Goal: Task Accomplishment & Management: Manage account settings

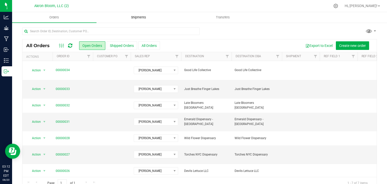
click at [145, 16] on span "Shipments" at bounding box center [138, 17] width 29 height 5
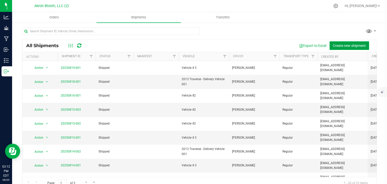
click at [352, 44] on span "Create new shipment" at bounding box center [349, 46] width 33 height 4
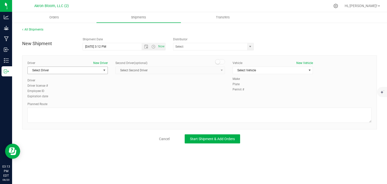
click at [104, 70] on span "select" at bounding box center [104, 70] width 4 height 4
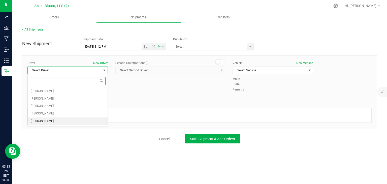
click at [89, 121] on li "[PERSON_NAME]" at bounding box center [68, 121] width 80 height 8
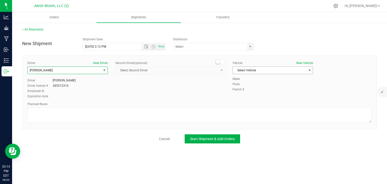
click at [310, 71] on span "select" at bounding box center [310, 70] width 4 height 4
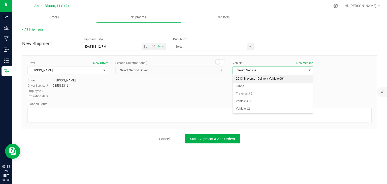
click at [295, 78] on li "2013 Traverse - Delivery Vehicle 001" at bounding box center [273, 79] width 80 height 8
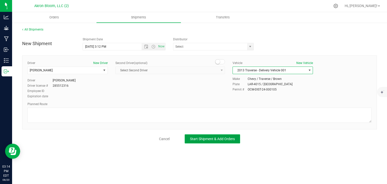
click at [200, 139] on span "Start Shipment & Add Orders" at bounding box center [212, 139] width 45 height 4
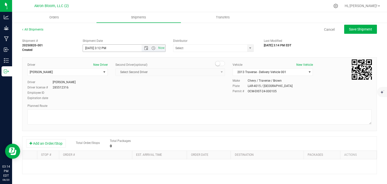
click at [92, 48] on input "[DATE] 3:12 PM" at bounding box center [117, 48] width 68 height 7
click at [114, 48] on input "[DATE] 3:12 PM" at bounding box center [117, 48] width 68 height 7
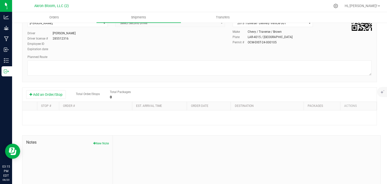
scroll to position [73, 0]
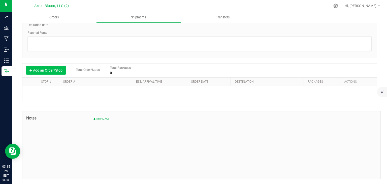
type input "[DATE] 6:00 AM"
click at [53, 70] on button "Add an Order/Stop" at bounding box center [46, 70] width 40 height 9
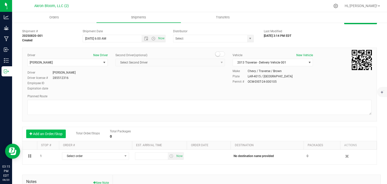
scroll to position [9, 0]
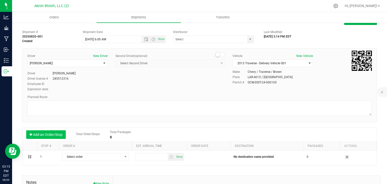
click at [51, 134] on button "Add an Order/Stop" at bounding box center [46, 134] width 40 height 9
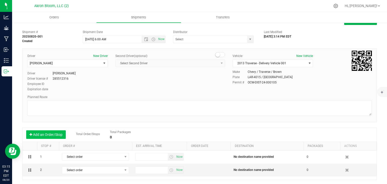
click at [51, 133] on button "Add an Order/Stop" at bounding box center [46, 134] width 40 height 9
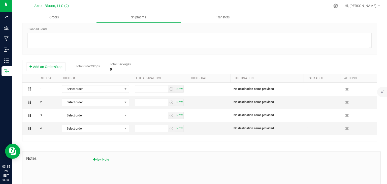
scroll to position [77, 0]
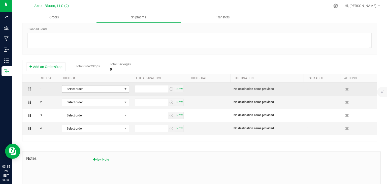
click at [126, 87] on span "select" at bounding box center [126, 89] width 4 height 4
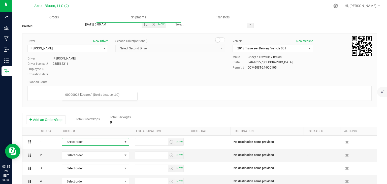
scroll to position [0, 0]
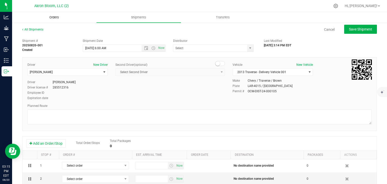
click at [52, 17] on span "Orders" at bounding box center [54, 17] width 23 height 5
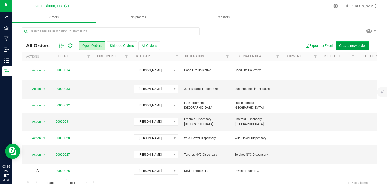
click at [351, 44] on span "Create new order" at bounding box center [352, 46] width 27 height 4
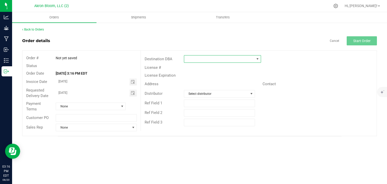
click at [257, 58] on span at bounding box center [258, 59] width 4 height 4
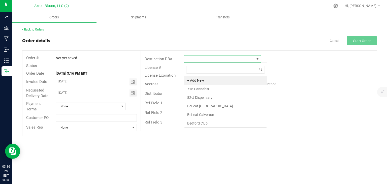
click at [257, 58] on span at bounding box center [258, 59] width 4 height 4
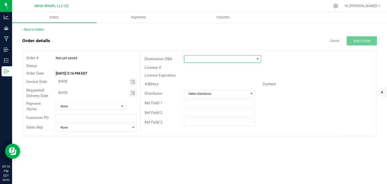
click at [258, 58] on span at bounding box center [258, 59] width 4 height 4
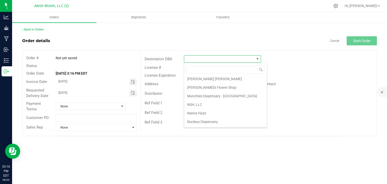
scroll to position [352, 0]
click at [212, 93] on li "Munchies Dispensary - [GEOGRAPHIC_DATA]" at bounding box center [225, 97] width 83 height 9
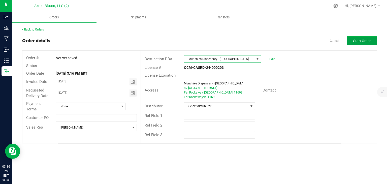
click at [354, 40] on span "Start Order" at bounding box center [361, 41] width 17 height 4
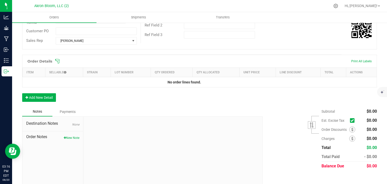
scroll to position [105, 0]
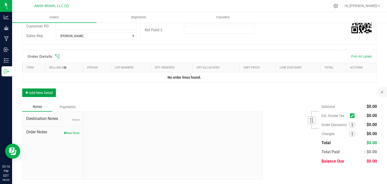
click at [46, 91] on button "Add New Detail" at bounding box center [39, 92] width 34 height 9
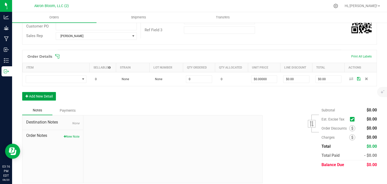
click at [44, 94] on button "Add New Detail" at bounding box center [39, 96] width 34 height 9
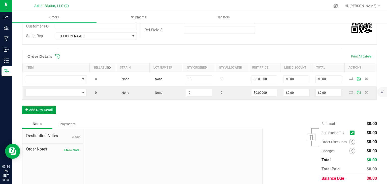
click at [35, 108] on button "Add New Detail" at bounding box center [39, 110] width 34 height 9
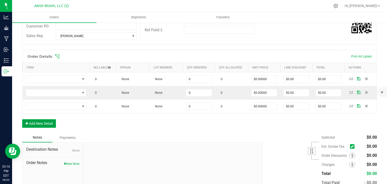
click at [36, 123] on button "Add New Detail" at bounding box center [39, 123] width 34 height 9
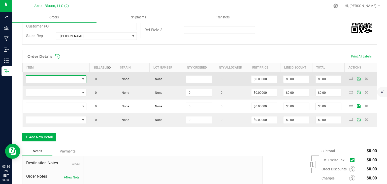
click at [83, 78] on span "NO DATA FOUND" at bounding box center [83, 79] width 4 height 4
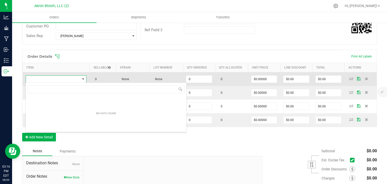
scroll to position [7, 61]
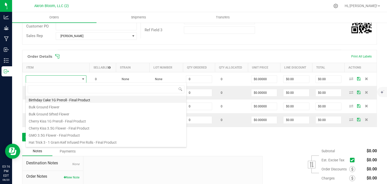
click at [81, 100] on li "Birthday Cake 1G Preroll - Final Product" at bounding box center [106, 99] width 161 height 7
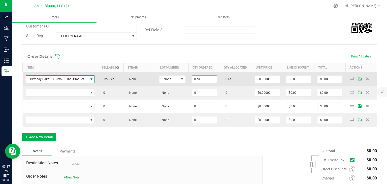
click at [197, 76] on input "0 ea" at bounding box center [204, 79] width 25 height 7
type input "0"
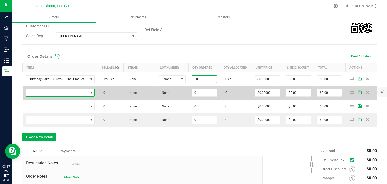
click at [91, 92] on span "NO DATA FOUND" at bounding box center [91, 93] width 4 height 4
type input "50 ea"
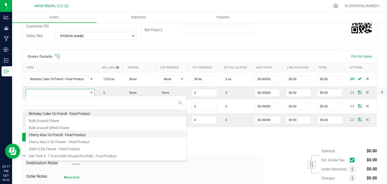
click at [86, 136] on li "Cherry Kiss 1G Preroll - Final Product" at bounding box center [106, 134] width 161 height 7
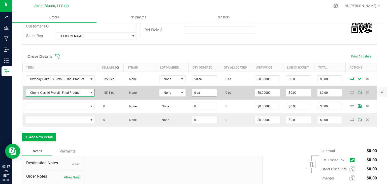
type input "0"
click at [197, 92] on input "0" at bounding box center [204, 92] width 25 height 7
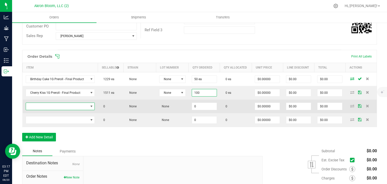
click at [92, 104] on span "NO DATA FOUND" at bounding box center [91, 106] width 4 height 4
type input "100 ea"
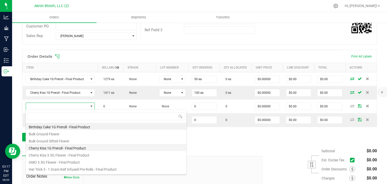
scroll to position [13, 0]
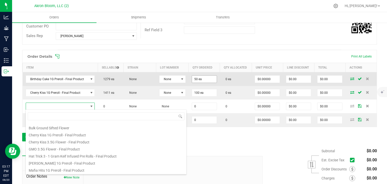
type input "50"
click at [197, 78] on input "50" at bounding box center [204, 79] width 25 height 7
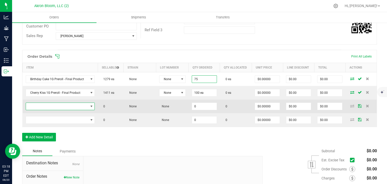
click at [92, 106] on span "NO DATA FOUND" at bounding box center [91, 106] width 4 height 4
type input "75 ea"
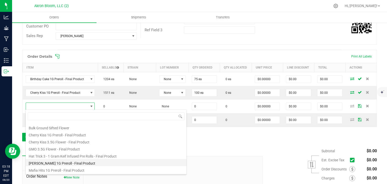
click at [66, 161] on li "[PERSON_NAME] 1G Preroll - Final Product" at bounding box center [106, 162] width 161 height 7
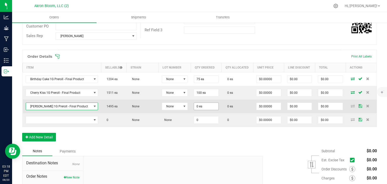
click at [200, 107] on input "0 ea" at bounding box center [206, 106] width 24 height 7
type input "0"
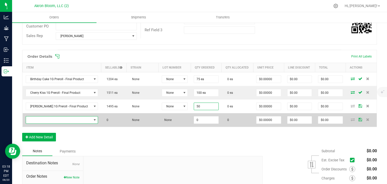
click at [93, 119] on span "NO DATA FOUND" at bounding box center [95, 120] width 4 height 4
type input "50 ea"
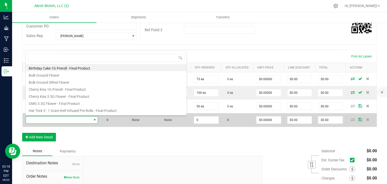
scroll to position [7, 68]
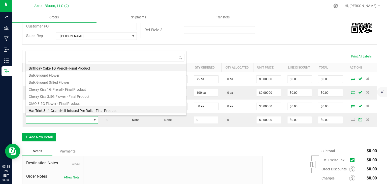
click at [80, 110] on li "Hat Trick 3 - 1 Gram Keif Infused Pre Rolls - Final Product" at bounding box center [106, 109] width 161 height 7
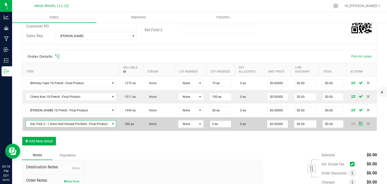
type input "0"
click at [218, 125] on input "0" at bounding box center [221, 123] width 22 height 7
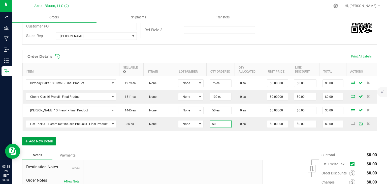
click at [44, 139] on button "Add New Detail" at bounding box center [39, 141] width 34 height 9
type input "50 ea"
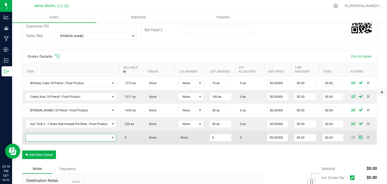
click at [111, 136] on span "NO DATA FOUND" at bounding box center [113, 138] width 4 height 4
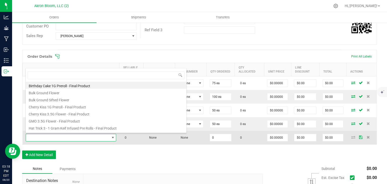
scroll to position [13, 0]
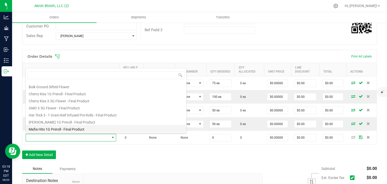
click at [107, 129] on li "Mafia Hits 1G Preroll - Final Product" at bounding box center [106, 128] width 161 height 7
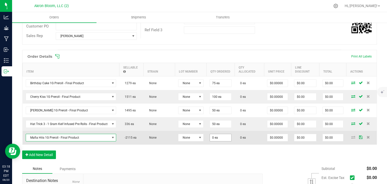
click at [221, 136] on input "0 ea" at bounding box center [221, 137] width 22 height 7
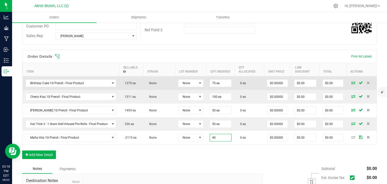
click at [353, 82] on icon at bounding box center [353, 82] width 4 height 3
type input "40 ea"
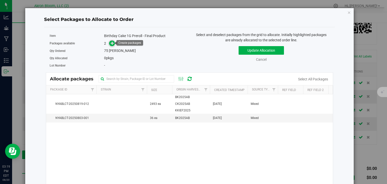
click at [111, 43] on icon at bounding box center [113, 43] width 4 height 4
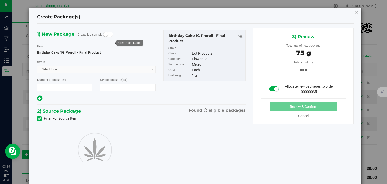
type input "1"
type input "75"
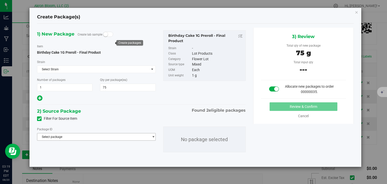
click at [153, 137] on span "select" at bounding box center [153, 137] width 4 height 4
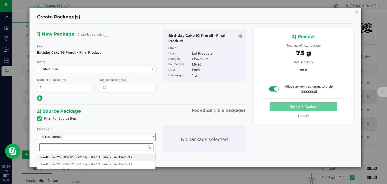
click at [140, 158] on li "NYABLCT-20250803-001 ( Birthday Cake 1G Preroll - Final Product )" at bounding box center [96, 157] width 118 height 7
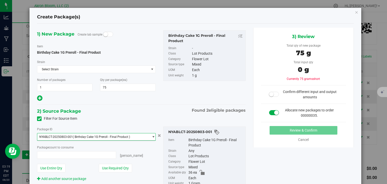
type input "0 ea"
click at [153, 136] on span "select" at bounding box center [153, 137] width 4 height 4
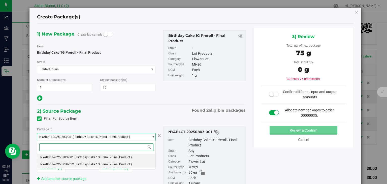
click at [142, 165] on li "NYABLCT-20250819-012 ( Birthday Cake 1G Preroll - Final Product )" at bounding box center [96, 164] width 118 height 7
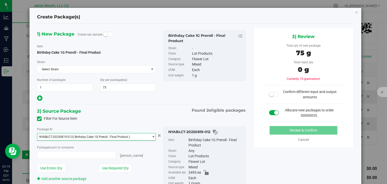
type input "0 ea"
click at [69, 155] on span "0 ea 0" at bounding box center [76, 155] width 79 height 8
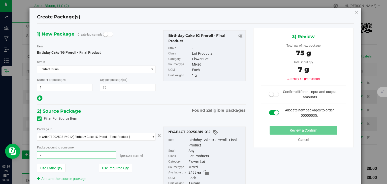
type input "75"
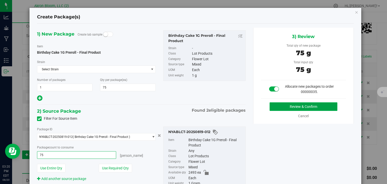
click at [280, 106] on button "Review & Confirm" at bounding box center [304, 106] width 68 height 9
type input "75 ea"
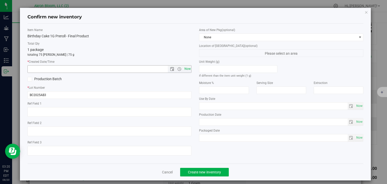
click at [190, 68] on span "Now" at bounding box center [187, 68] width 9 height 7
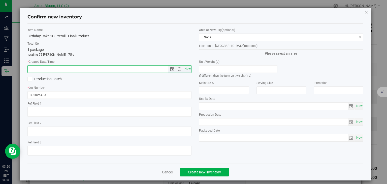
type input "8/20/2025 3:20 PM"
click at [202, 173] on span "Create new inventory" at bounding box center [204, 172] width 33 height 4
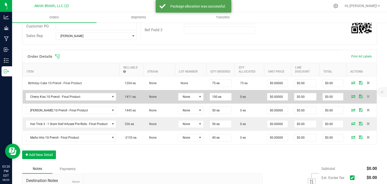
click at [352, 95] on icon at bounding box center [353, 96] width 4 height 3
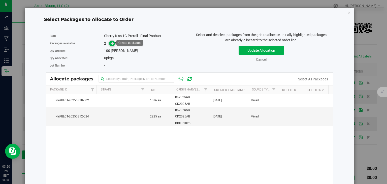
click at [112, 42] on icon at bounding box center [113, 43] width 4 height 4
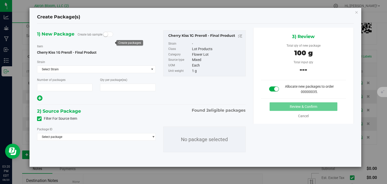
type input "1"
type input "100"
click at [154, 136] on span "select" at bounding box center [153, 137] width 4 height 4
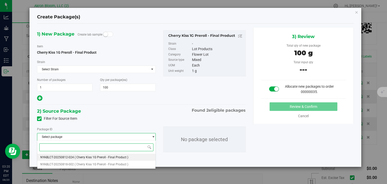
click at [142, 157] on li "NYABLCT-20250812-024 ( Cherry Kiss 1G Preroll - Final Product )" at bounding box center [96, 157] width 118 height 7
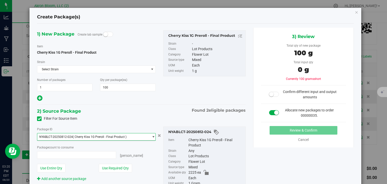
type input "0 ea"
click at [44, 156] on span "0 ea 0" at bounding box center [76, 155] width 79 height 8
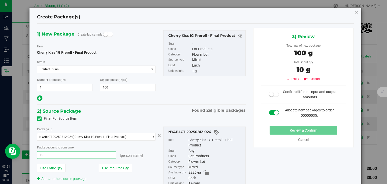
type input "100"
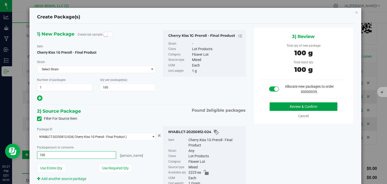
click at [302, 107] on button "Review & Confirm" at bounding box center [304, 106] width 68 height 9
type input "100 ea"
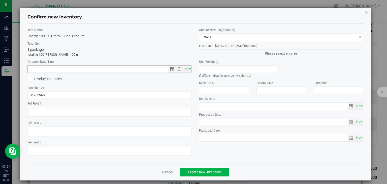
click at [187, 69] on span "Now" at bounding box center [187, 68] width 9 height 7
type input "8/20/2025 3:21 PM"
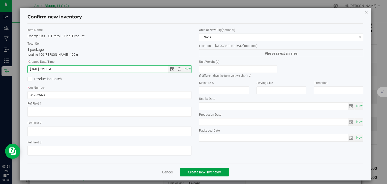
click at [201, 172] on span "Create new inventory" at bounding box center [204, 172] width 33 height 4
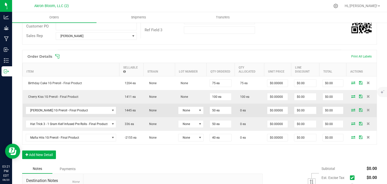
click at [353, 110] on icon at bounding box center [353, 109] width 4 height 3
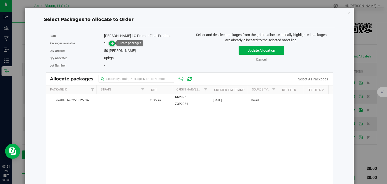
click at [112, 42] on icon at bounding box center [113, 43] width 4 height 4
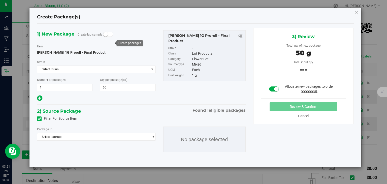
type input "50"
click at [66, 135] on span "Select package" at bounding box center [93, 136] width 112 height 7
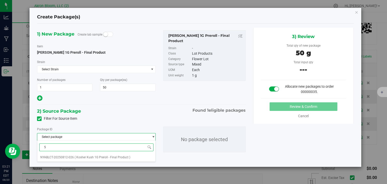
type input "50"
click at [96, 159] on span "( Kosher Kush 1G Preroll - Final Product )" at bounding box center [103, 158] width 56 height 4
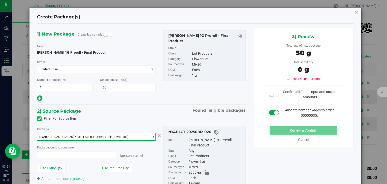
type input "0 ea"
type input "0"
click at [65, 155] on input "0 ea" at bounding box center [76, 154] width 78 height 7
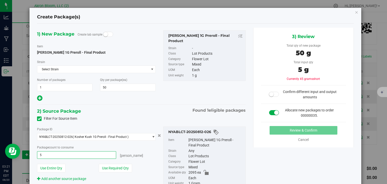
type input "50"
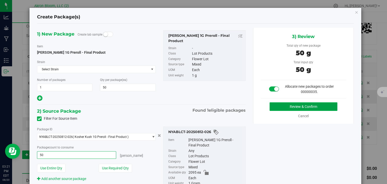
click at [321, 109] on button "Review & Confirm" at bounding box center [304, 106] width 68 height 9
type input "50 ea"
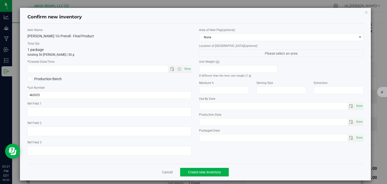
click at [321, 109] on div "Unit Weight (g) If different than the item unit weight (1 g) Moisture % Serving…" at bounding box center [281, 100] width 164 height 82
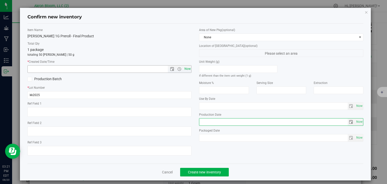
click at [189, 70] on span "Now" at bounding box center [187, 68] width 9 height 7
type input "8/20/2025 3:21 PM"
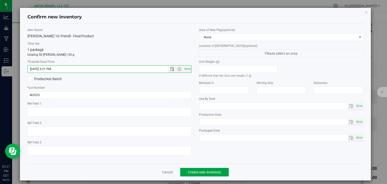
click at [209, 173] on span "Create new inventory" at bounding box center [204, 172] width 33 height 4
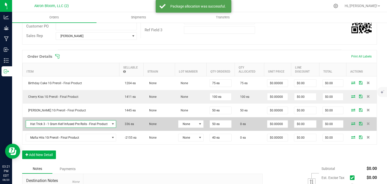
click at [111, 123] on span "NO DATA FOUND" at bounding box center [113, 124] width 4 height 4
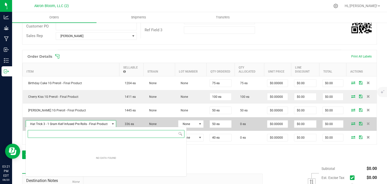
scroll to position [7, 89]
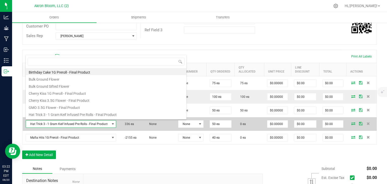
click at [353, 123] on icon at bounding box center [353, 123] width 4 height 3
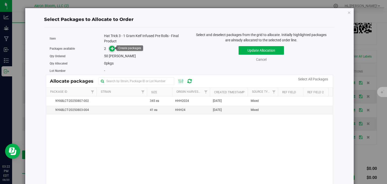
click at [112, 47] on icon at bounding box center [113, 49] width 4 height 4
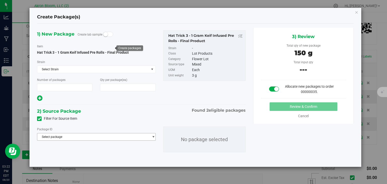
type input "1"
type input "50"
click at [152, 136] on span "select" at bounding box center [153, 137] width 4 height 4
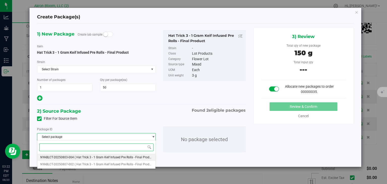
click at [141, 158] on span "( Hat Trick 3 - 1 Gram Keif Infused Pre Rolls - Final Product )" at bounding box center [115, 158] width 81 height 4
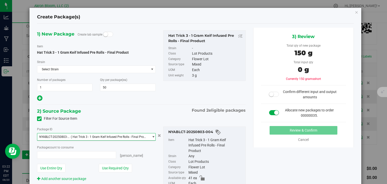
type input "0 ea"
click at [154, 136] on span "select" at bounding box center [153, 137] width 4 height 4
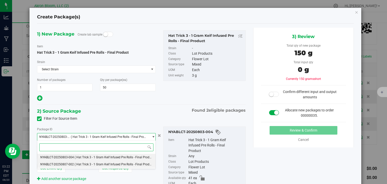
click at [148, 164] on span "( Hat Trick 3 - 1 Gram Keif Infused Pre Rolls - Final Product )" at bounding box center [115, 165] width 81 height 4
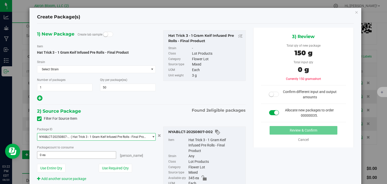
click at [80, 156] on span "0 ea 0" at bounding box center [76, 155] width 79 height 8
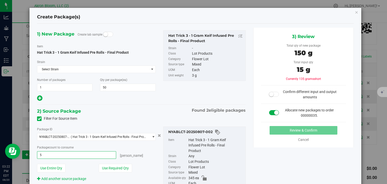
type input "50"
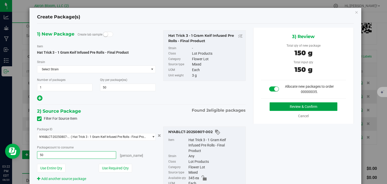
click at [298, 105] on button "Review & Confirm" at bounding box center [304, 106] width 68 height 9
type input "50 ea"
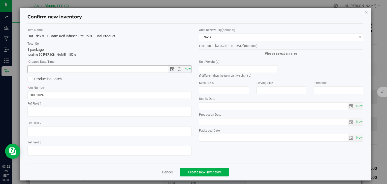
click at [186, 68] on span "Now" at bounding box center [187, 68] width 9 height 7
type input "8/20/2025 3:22 PM"
click at [186, 68] on span "Now" at bounding box center [187, 68] width 9 height 7
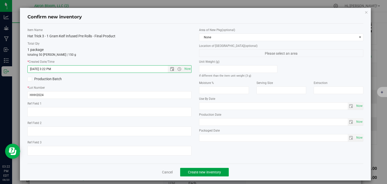
click at [210, 171] on span "Create new inventory" at bounding box center [204, 172] width 33 height 4
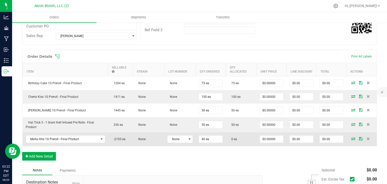
click at [352, 138] on icon at bounding box center [353, 138] width 4 height 3
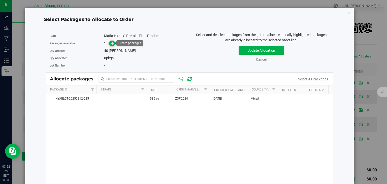
click at [112, 43] on icon at bounding box center [113, 43] width 4 height 4
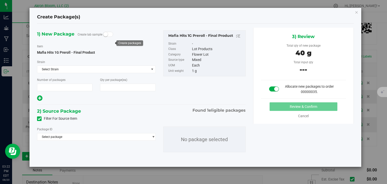
type input "1"
type input "40"
click at [151, 137] on span "select" at bounding box center [153, 137] width 4 height 4
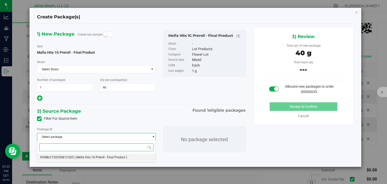
click at [134, 157] on li "NYABLCT-20250812-025 ( Mafia Hits 1G Preroll - Final Product )" at bounding box center [96, 157] width 118 height 7
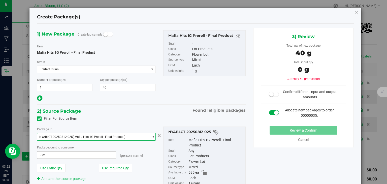
click at [99, 155] on input "0 ea" at bounding box center [76, 154] width 78 height 7
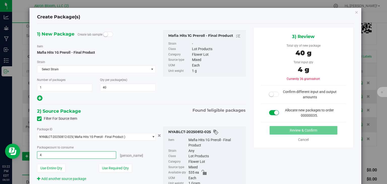
type input "40"
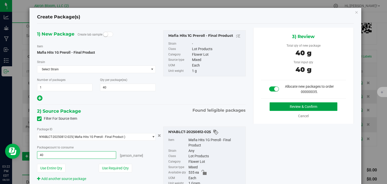
click at [325, 106] on button "Review & Confirm" at bounding box center [304, 106] width 68 height 9
type input "40 ea"
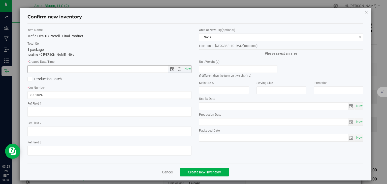
click at [188, 68] on span "Now" at bounding box center [187, 68] width 9 height 7
type input "8/20/2025 3:23 PM"
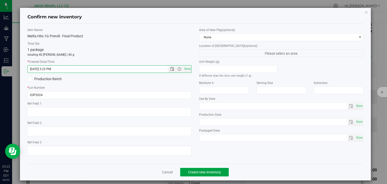
click at [215, 169] on button "Create new inventory" at bounding box center [204, 172] width 49 height 9
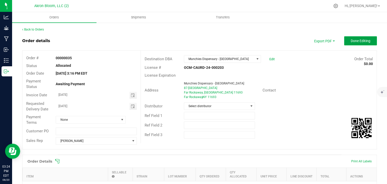
click at [357, 40] on span "Done Editing" at bounding box center [361, 41] width 20 height 4
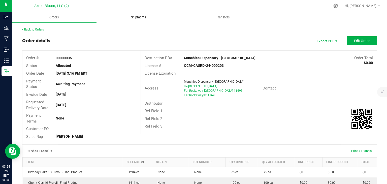
click at [150, 16] on span "Shipments" at bounding box center [138, 17] width 29 height 5
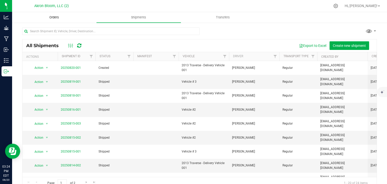
click at [63, 14] on uib-tab-heading "Orders" at bounding box center [54, 17] width 84 height 10
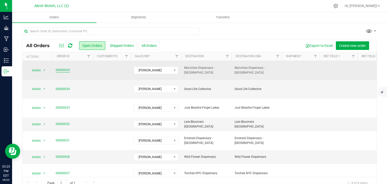
click at [63, 70] on link "00000035" at bounding box center [63, 70] width 14 height 5
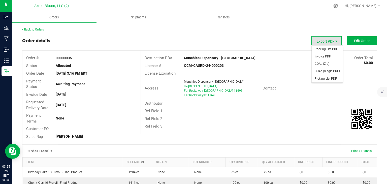
click at [335, 42] on span "Export PDF" at bounding box center [336, 41] width 4 height 4
click at [329, 49] on span "Packing List PDF" at bounding box center [327, 49] width 31 height 7
click at [325, 78] on span "Picking List PDF" at bounding box center [327, 78] width 31 height 7
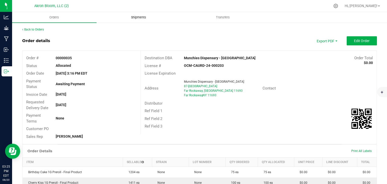
click at [144, 18] on span "Shipments" at bounding box center [138, 17] width 29 height 5
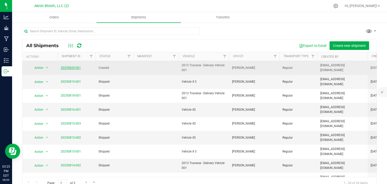
click at [70, 68] on link "20250820-001" at bounding box center [71, 68] width 20 height 4
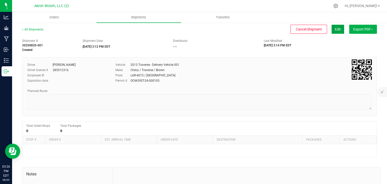
click at [337, 29] on span "Edit" at bounding box center [338, 29] width 6 height 4
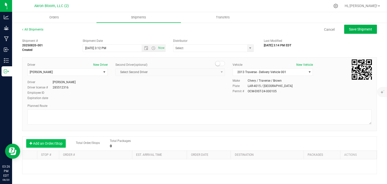
click at [53, 142] on button "Add an Order/Stop" at bounding box center [46, 143] width 40 height 9
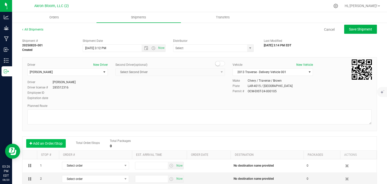
click at [51, 143] on button "Add an Order/Stop" at bounding box center [46, 143] width 40 height 9
click at [92, 48] on input "[DATE] 3:12 PM" at bounding box center [117, 48] width 68 height 7
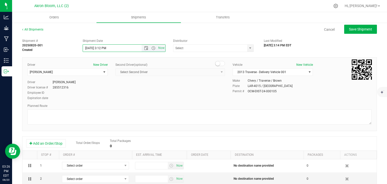
click at [106, 48] on input "[DATE] 3:12 PM" at bounding box center [117, 48] width 68 height 7
click at [106, 47] on input "8/21/2025 PM" at bounding box center [117, 48] width 68 height 7
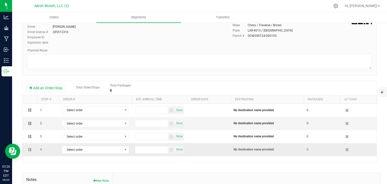
scroll to position [61, 0]
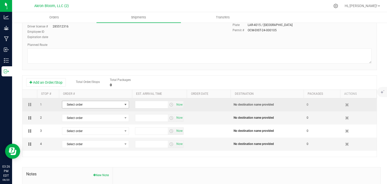
type input "[DATE] 6:00 AM"
click at [126, 103] on span "select" at bounding box center [126, 105] width 4 height 4
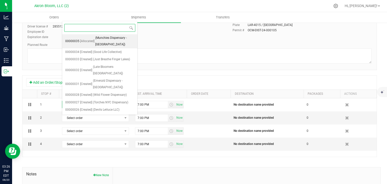
click at [115, 38] on span "(Munchies Dispensary - [GEOGRAPHIC_DATA])" at bounding box center [114, 41] width 39 height 13
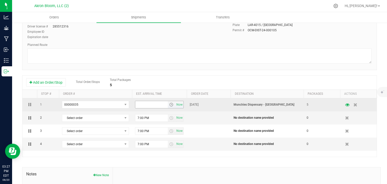
click at [139, 105] on input "text" at bounding box center [151, 104] width 33 height 7
type input "1:30 PM"
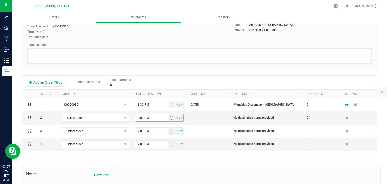
click at [148, 118] on input "7:00 PM" at bounding box center [151, 117] width 33 height 7
type input "7"
type input "2:40 PM"
click at [149, 131] on input "2:40 PM" at bounding box center [151, 131] width 33 height 7
type input "2"
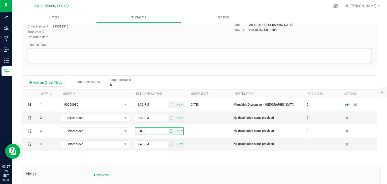
type input "3:00 PM"
click at [149, 143] on input "3:00 PM" at bounding box center [151, 144] width 33 height 7
type input "3"
type input "3:45 PM"
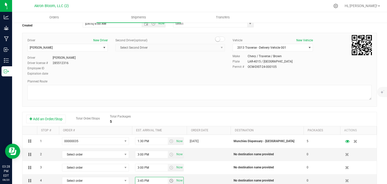
scroll to position [0, 0]
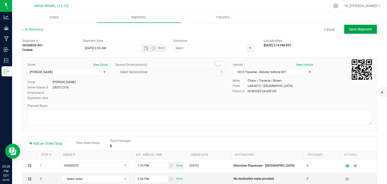
click at [368, 28] on span "Save Shipment" at bounding box center [360, 29] width 23 height 4
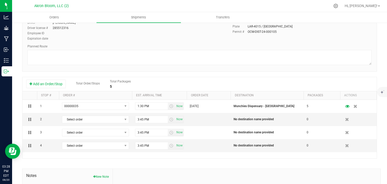
scroll to position [60, 0]
click at [125, 118] on span "select" at bounding box center [126, 119] width 4 height 4
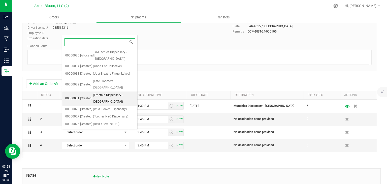
click at [115, 92] on span "(Emerald Dispensary - [GEOGRAPHIC_DATA])" at bounding box center [113, 98] width 41 height 13
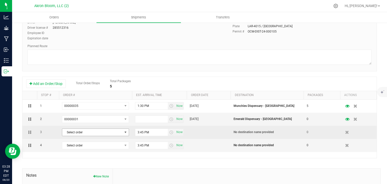
click at [125, 130] on span "select" at bounding box center [126, 132] width 4 height 4
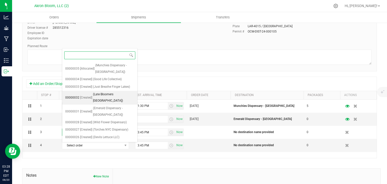
click at [113, 91] on span "(Late Bloomers [GEOGRAPHIC_DATA])" at bounding box center [113, 97] width 41 height 13
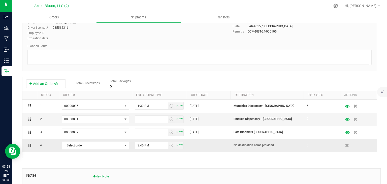
click at [126, 146] on span "select" at bounding box center [126, 145] width 4 height 4
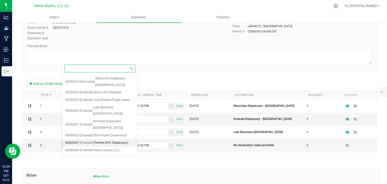
click at [118, 140] on span "(Torches NYC Dispensary)" at bounding box center [110, 143] width 35 height 7
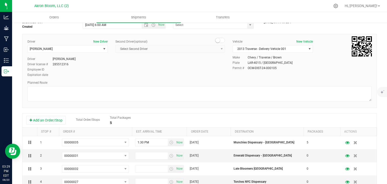
scroll to position [0, 0]
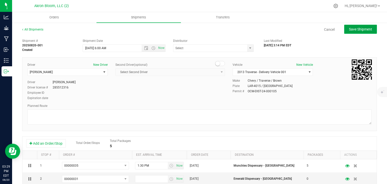
click at [361, 30] on span "Save Shipment" at bounding box center [360, 29] width 23 height 4
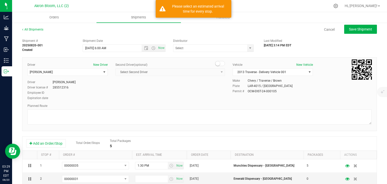
click at [338, 52] on div "Shipment # 20250820-001 Created Shipment Date 8/21/2025 6:00 AM Now Distributor…" at bounding box center [199, 166] width 355 height 260
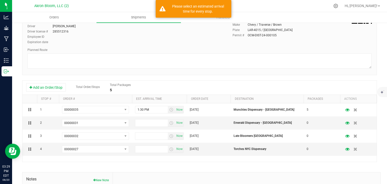
scroll to position [59, 0]
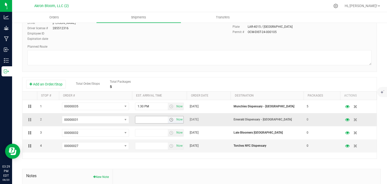
click at [138, 119] on input "text" at bounding box center [151, 119] width 33 height 7
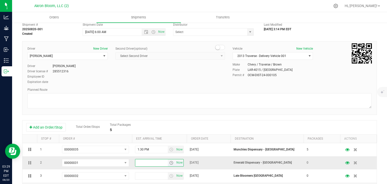
scroll to position [0, 0]
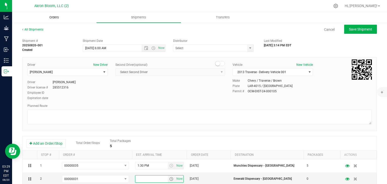
click at [55, 17] on span "Orders" at bounding box center [54, 17] width 23 height 5
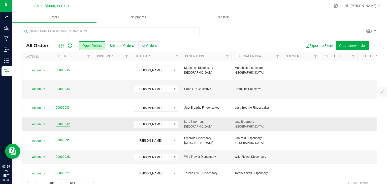
click at [64, 122] on link "00000032" at bounding box center [63, 124] width 14 height 5
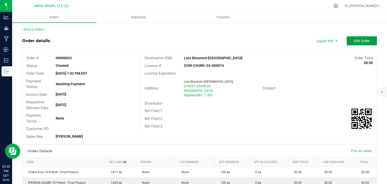
click at [362, 39] on span "Edit Order" at bounding box center [362, 41] width 16 height 4
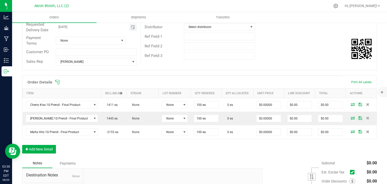
scroll to position [80, 0]
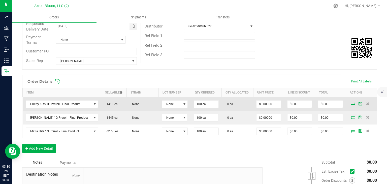
click at [352, 103] on icon at bounding box center [353, 103] width 4 height 3
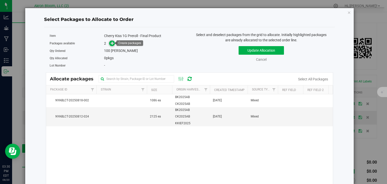
click at [112, 43] on icon at bounding box center [113, 43] width 4 height 4
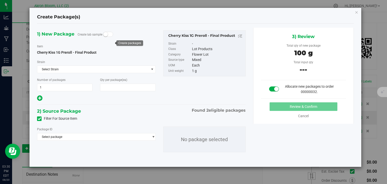
type input "100"
click at [154, 136] on span "select" at bounding box center [153, 137] width 4 height 4
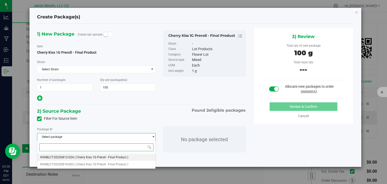
click at [139, 157] on li "NYABLCT-20250812-024 ( Cherry Kiss 1G Preroll - Final Product )" at bounding box center [96, 157] width 118 height 7
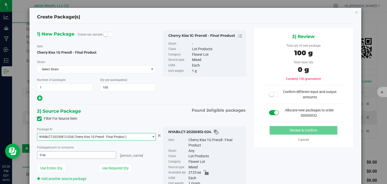
click at [54, 155] on span "0 ea 0" at bounding box center [76, 155] width 79 height 8
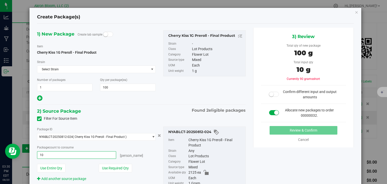
type input "100"
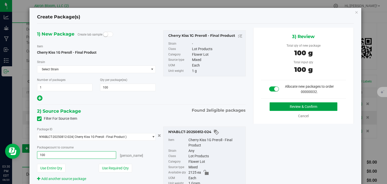
click at [286, 108] on button "Review & Confirm" at bounding box center [304, 106] width 68 height 9
type input "100 ea"
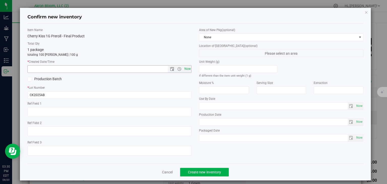
click at [191, 69] on span "Now" at bounding box center [187, 68] width 9 height 7
type input "8/20/2025 3:30 PM"
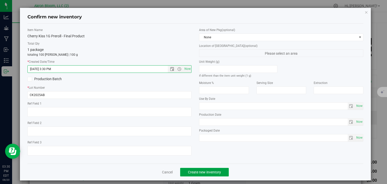
click at [208, 172] on span "Create new inventory" at bounding box center [204, 172] width 33 height 4
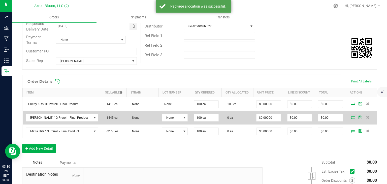
click at [352, 116] on icon at bounding box center [353, 117] width 4 height 3
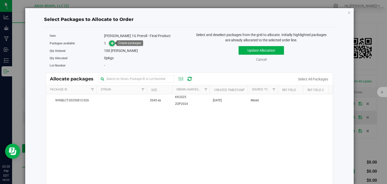
click at [113, 41] on icon at bounding box center [113, 43] width 4 height 4
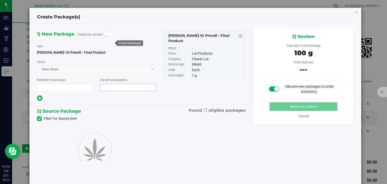
type input "1"
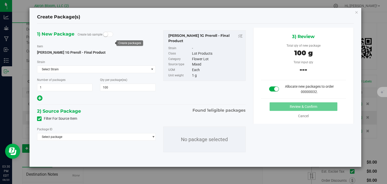
type input "100"
click at [154, 136] on span "select" at bounding box center [153, 137] width 4 height 4
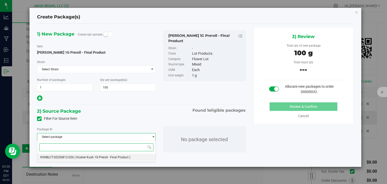
click at [137, 156] on li "NYABLCT-20250812-026 ( Kosher Kush 1G Preroll - Final Product )" at bounding box center [96, 157] width 118 height 7
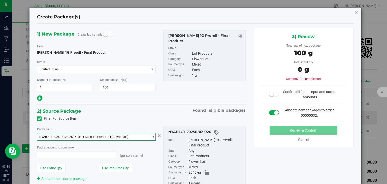
type input "0 ea"
type input "0"
click at [94, 154] on input "0 ea" at bounding box center [76, 154] width 78 height 7
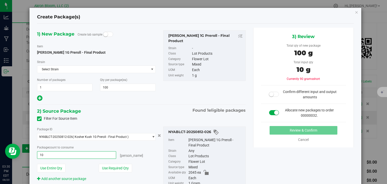
type input "100"
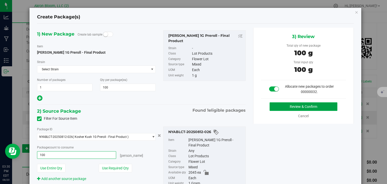
click at [277, 106] on button "Review & Confirm" at bounding box center [304, 106] width 68 height 9
type input "100 ea"
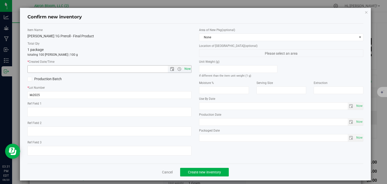
click at [187, 68] on span "Now" at bounding box center [187, 68] width 9 height 7
type input "8/20/2025 3:31 PM"
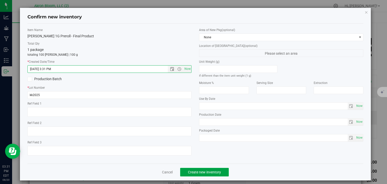
click at [198, 171] on span "Create new inventory" at bounding box center [204, 172] width 33 height 4
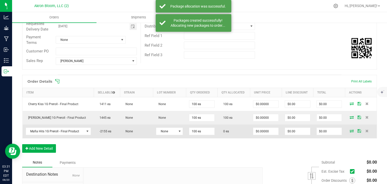
click at [352, 130] on icon at bounding box center [352, 130] width 4 height 3
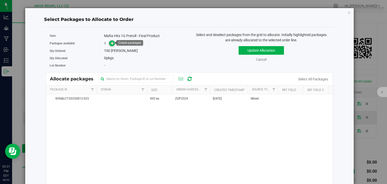
click at [111, 44] on icon at bounding box center [113, 43] width 4 height 4
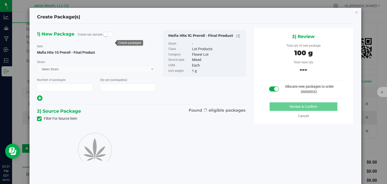
type input "1"
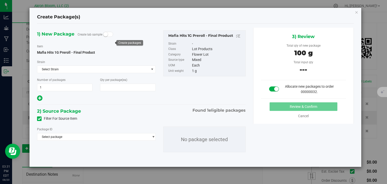
type input "100"
click at [154, 135] on span "select" at bounding box center [153, 137] width 4 height 4
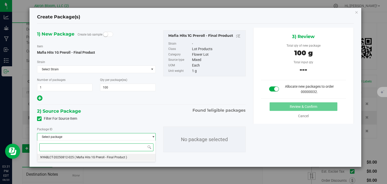
click at [128, 156] on li "NYABLCT-20250812-025 ( Mafia Hits 1G Preroll - Final Product )" at bounding box center [96, 157] width 118 height 7
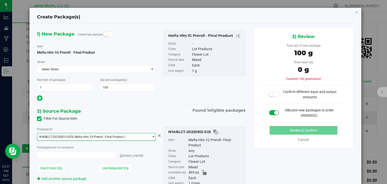
type input "0 ea"
type input "0"
click at [93, 154] on span "0 ea 0" at bounding box center [76, 155] width 79 height 8
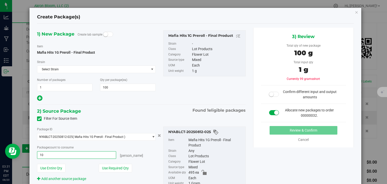
type input "100"
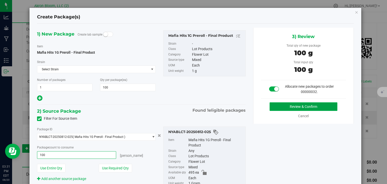
click at [290, 106] on button "Review & Confirm" at bounding box center [304, 106] width 68 height 9
type input "100 ea"
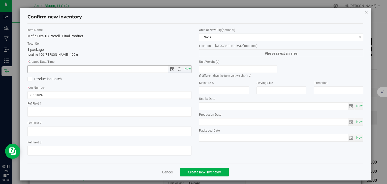
click at [184, 68] on span "Now" at bounding box center [187, 68] width 9 height 7
type input "8/20/2025 3:31 PM"
click at [205, 173] on span "Create new inventory" at bounding box center [204, 172] width 33 height 4
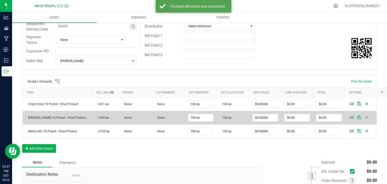
click at [180, 120] on td "None" at bounding box center [168, 118] width 33 height 14
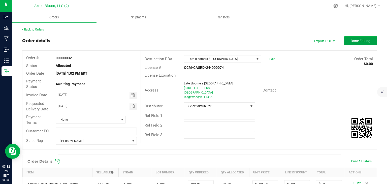
click at [358, 40] on span "Done Editing" at bounding box center [361, 41] width 20 height 4
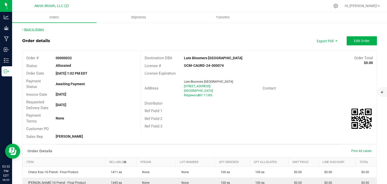
click at [29, 30] on link "Back to Orders" at bounding box center [33, 30] width 22 height 4
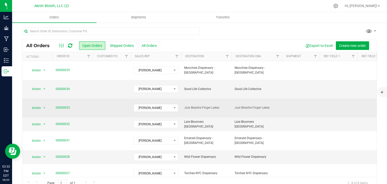
click at [118, 105] on td at bounding box center [112, 108] width 38 height 19
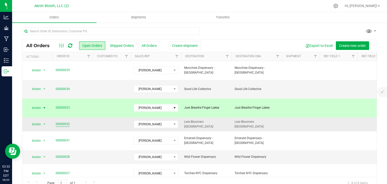
click at [65, 122] on link "00000032" at bounding box center [63, 124] width 14 height 5
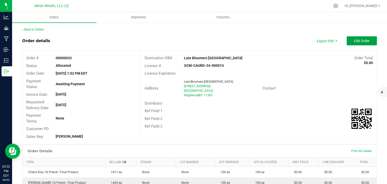
click at [363, 39] on span "Edit Order" at bounding box center [362, 41] width 16 height 4
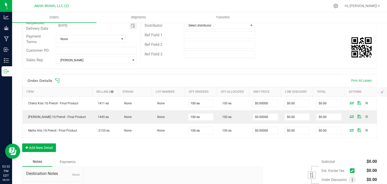
scroll to position [84, 0]
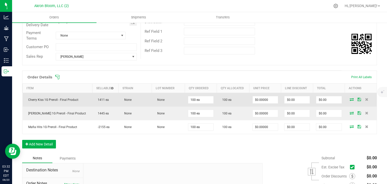
click at [351, 98] on icon at bounding box center [352, 99] width 4 height 3
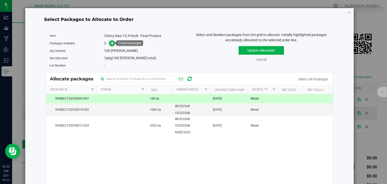
click at [112, 42] on icon at bounding box center [113, 43] width 4 height 4
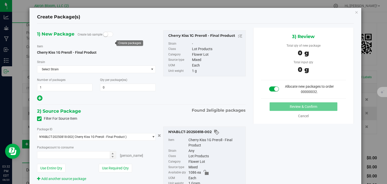
type input "0 ea"
click at [153, 136] on span "select" at bounding box center [153, 137] width 4 height 4
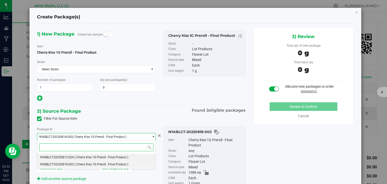
click at [145, 158] on li "NYABLCT-20250812-024 ( Cherry Kiss 1G Preroll - Final Product )" at bounding box center [96, 157] width 118 height 7
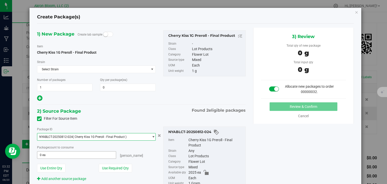
click at [69, 155] on span "0 ea 0" at bounding box center [76, 155] width 79 height 8
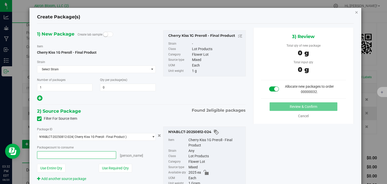
click at [356, 11] on icon "button" at bounding box center [357, 12] width 4 height 6
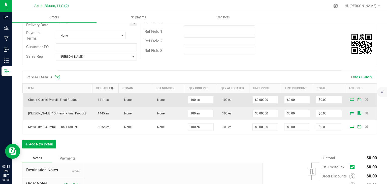
click at [352, 98] on icon at bounding box center [352, 99] width 4 height 3
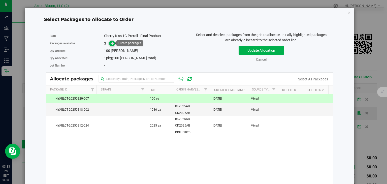
click at [113, 41] on icon at bounding box center [113, 43] width 4 height 4
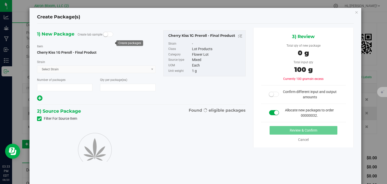
type input "1"
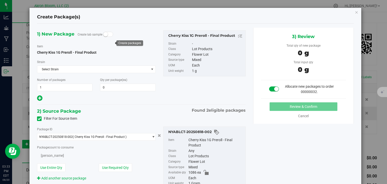
type input "0"
click at [124, 88] on span "0 0" at bounding box center [127, 88] width 55 height 8
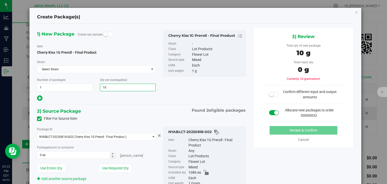
type input "100"
click at [84, 152] on input "0 ea" at bounding box center [76, 154] width 78 height 7
type input "100"
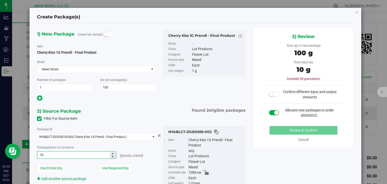
type input "100"
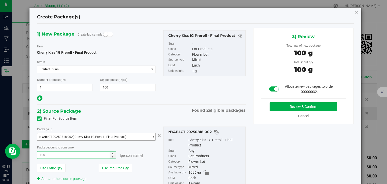
click at [153, 136] on span "select" at bounding box center [153, 137] width 4 height 4
type input "100 ea"
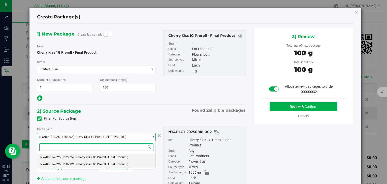
click at [145, 157] on li "NYABLCT-20250812-024 ( Cherry Kiss 1G Preroll - Final Product )" at bounding box center [96, 157] width 118 height 7
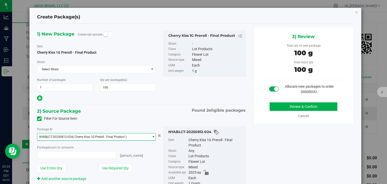
type input "100 ea"
click at [282, 104] on button "Review & Confirm" at bounding box center [304, 106] width 68 height 9
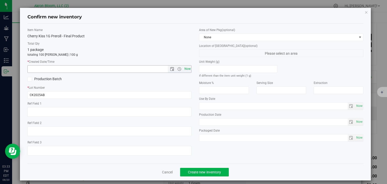
click at [186, 67] on span "Now" at bounding box center [187, 68] width 9 height 7
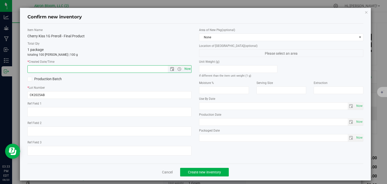
type input "8/20/2025 3:33 PM"
click at [195, 171] on span "Create new inventory" at bounding box center [204, 172] width 33 height 4
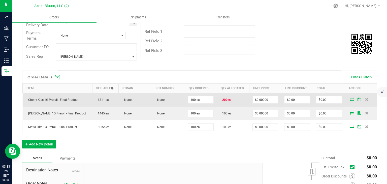
click at [351, 99] on icon at bounding box center [352, 99] width 4 height 3
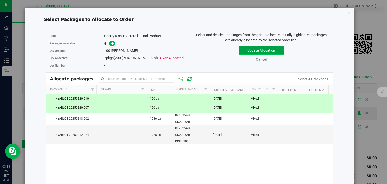
click at [257, 50] on button "Update Allocation" at bounding box center [261, 50] width 45 height 9
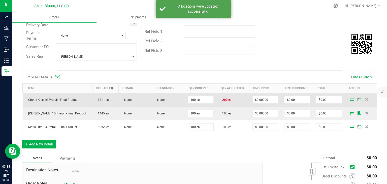
click at [350, 98] on icon at bounding box center [352, 99] width 4 height 3
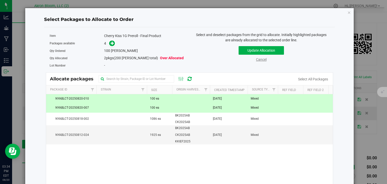
click at [260, 59] on link "Cancel" at bounding box center [261, 59] width 11 height 4
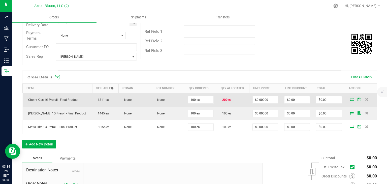
click at [358, 98] on icon at bounding box center [360, 99] width 4 height 3
click at [352, 98] on icon at bounding box center [352, 99] width 4 height 3
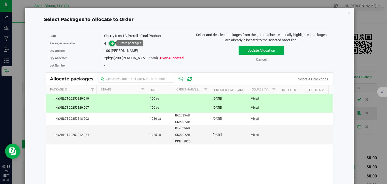
click at [113, 43] on icon at bounding box center [113, 43] width 4 height 4
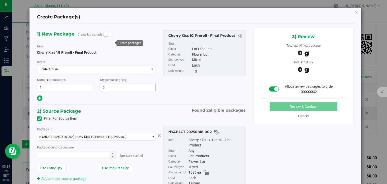
type input "0 ea"
click at [356, 13] on icon "button" at bounding box center [357, 12] width 4 height 6
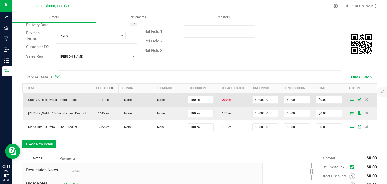
click at [217, 95] on td "200 ea" at bounding box center [233, 100] width 33 height 14
click at [368, 99] on icon at bounding box center [366, 99] width 3 height 3
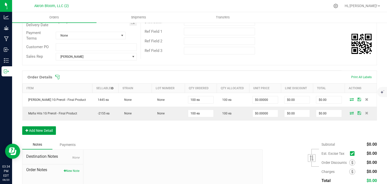
click at [49, 128] on button "Add New Detail" at bounding box center [39, 130] width 34 height 9
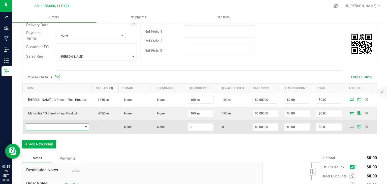
click at [84, 125] on span "NO DATA FOUND" at bounding box center [86, 127] width 4 height 4
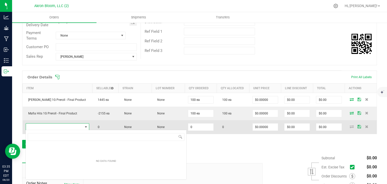
scroll to position [7, 61]
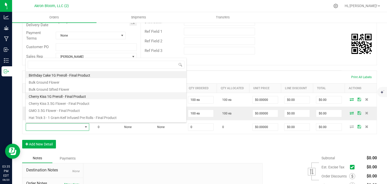
click at [68, 96] on li "Cherry Kiss 1G Preroll - Final Product" at bounding box center [106, 95] width 161 height 7
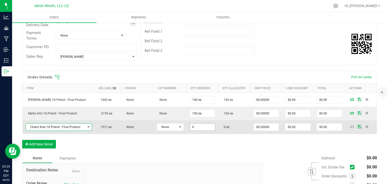
click at [198, 125] on input "0" at bounding box center [202, 127] width 25 height 7
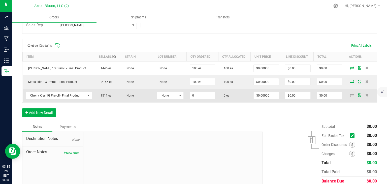
scroll to position [118, 0]
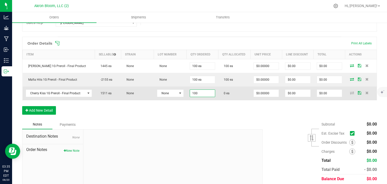
type input "100 ea"
click at [351, 91] on icon at bounding box center [352, 92] width 4 height 3
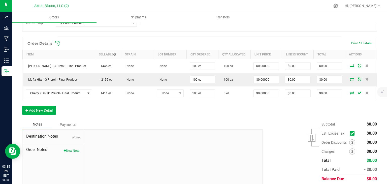
click at [351, 91] on icon at bounding box center [352, 92] width 4 height 3
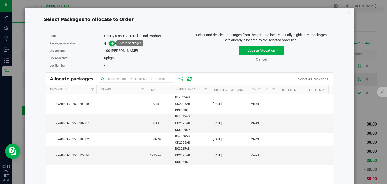
click at [113, 43] on icon at bounding box center [113, 43] width 4 height 4
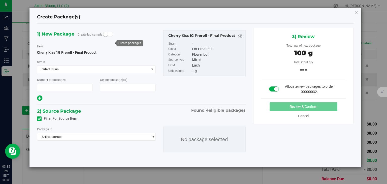
type input "1"
type input "100"
click at [154, 136] on span "select" at bounding box center [153, 137] width 4 height 4
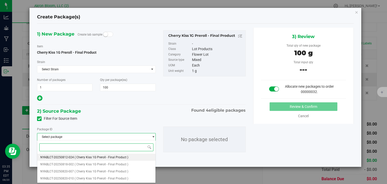
click at [142, 158] on li "NYABLCT-20250812-024 ( Cherry Kiss 1G Preroll - Final Product )" at bounding box center [96, 157] width 118 height 7
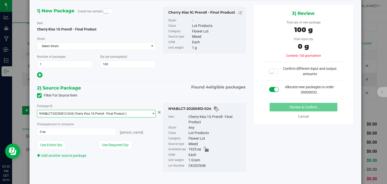
scroll to position [20, 0]
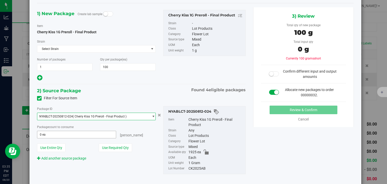
click at [101, 133] on span "0 ea 0" at bounding box center [76, 135] width 79 height 8
type input "100"
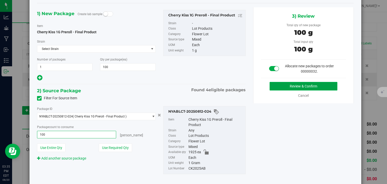
click at [286, 83] on button "Review & Confirm" at bounding box center [304, 86] width 68 height 9
type input "100 ea"
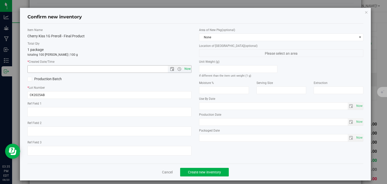
click at [189, 68] on span "Now" at bounding box center [187, 68] width 9 height 7
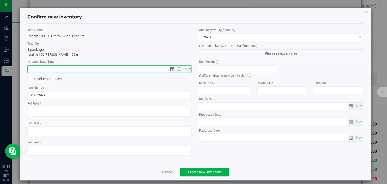
type input "8/20/2025 3:35 PM"
click at [201, 170] on span "Create new inventory" at bounding box center [204, 172] width 33 height 4
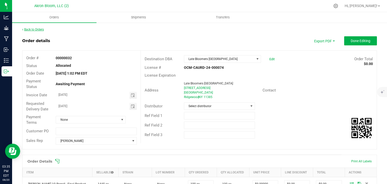
click at [30, 29] on link "Back to Orders" at bounding box center [33, 30] width 22 height 4
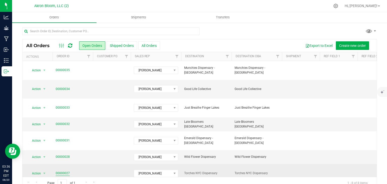
click at [64, 171] on link "00000027" at bounding box center [63, 173] width 14 height 5
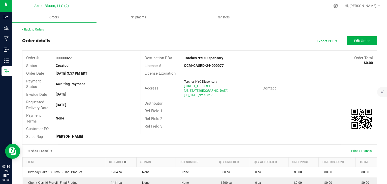
scroll to position [1, 0]
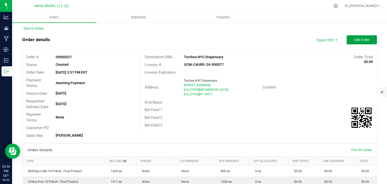
click at [363, 38] on span "Edit Order" at bounding box center [362, 40] width 16 height 4
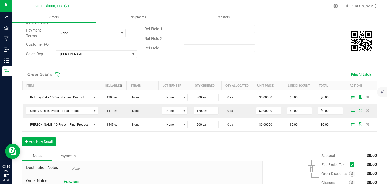
scroll to position [88, 0]
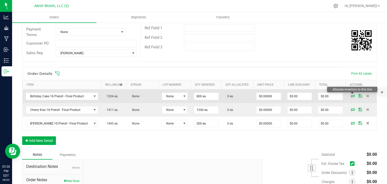
click at [351, 95] on icon at bounding box center [353, 95] width 4 height 3
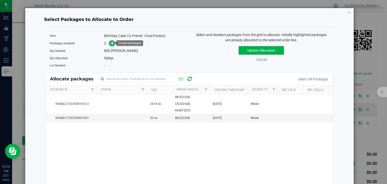
click at [111, 43] on icon at bounding box center [113, 43] width 4 height 4
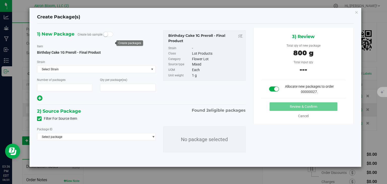
type input "1"
type input "800"
click at [154, 137] on span "select" at bounding box center [153, 137] width 4 height 4
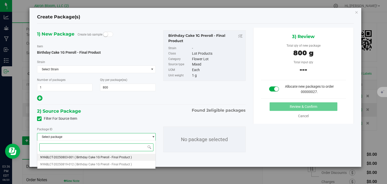
click at [144, 157] on li "NYABLCT-20250803-001 ( Birthday Cake 1G Preroll - Final Product )" at bounding box center [96, 157] width 118 height 7
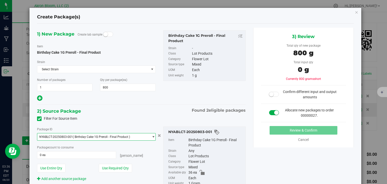
click at [154, 136] on span "select" at bounding box center [153, 137] width 4 height 4
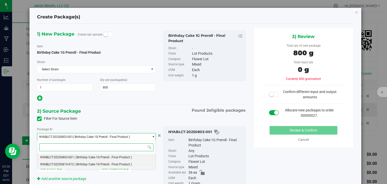
click at [137, 164] on li "NYABLCT-20250819-012 ( Birthday Cake 1G Preroll - Final Product )" at bounding box center [96, 164] width 118 height 7
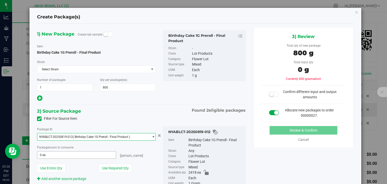
click at [49, 156] on span "0 ea 0" at bounding box center [76, 155] width 79 height 8
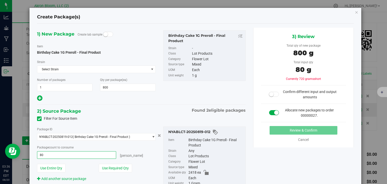
type input "800"
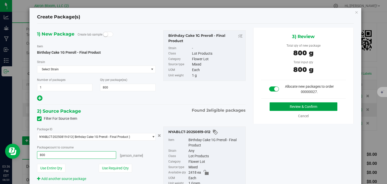
click at [281, 106] on button "Review & Confirm" at bounding box center [304, 106] width 68 height 9
type input "800 ea"
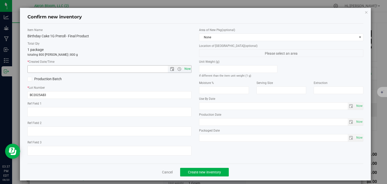
click at [188, 69] on span "Now" at bounding box center [187, 68] width 9 height 7
type input "8/20/2025 3:37 PM"
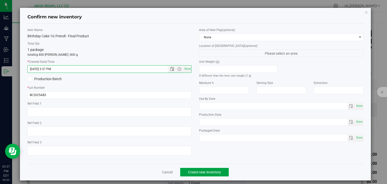
click at [205, 171] on span "Create new inventory" at bounding box center [204, 172] width 33 height 4
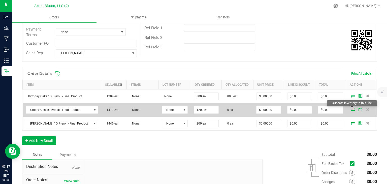
click at [352, 108] on icon at bounding box center [353, 109] width 4 height 3
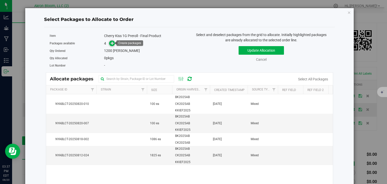
click at [111, 43] on icon at bounding box center [113, 43] width 4 height 4
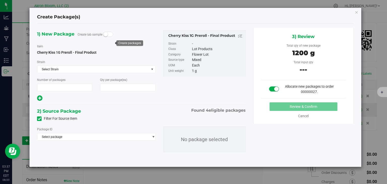
type input "1"
type input "1,200"
click at [153, 136] on span "select" at bounding box center [153, 137] width 4 height 4
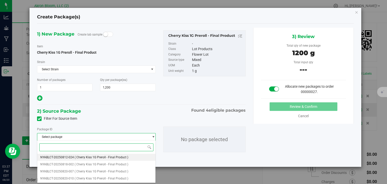
click at [133, 156] on li "NYABLCT-20250812-024 ( Cherry Kiss 1G Preroll - Final Product )" at bounding box center [96, 157] width 118 height 7
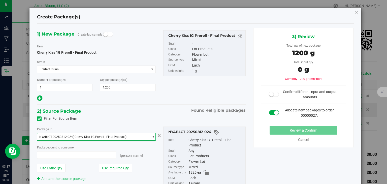
type input "0 ea"
click at [94, 156] on input "0 ea" at bounding box center [76, 154] width 78 height 7
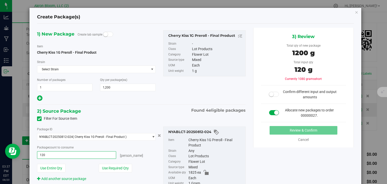
type input "1200"
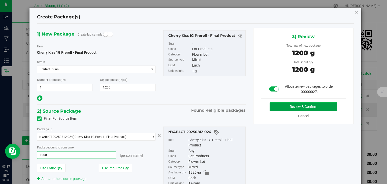
click at [285, 106] on button "Review & Confirm" at bounding box center [304, 106] width 68 height 9
type input "1200 ea"
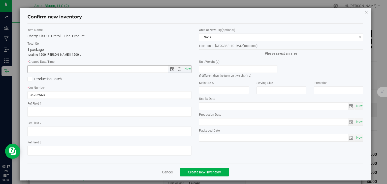
click at [186, 68] on span "Now" at bounding box center [187, 68] width 9 height 7
type input "8/20/2025 3:37 PM"
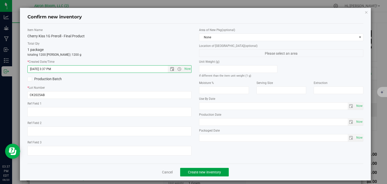
click at [201, 171] on span "Create new inventory" at bounding box center [204, 172] width 33 height 4
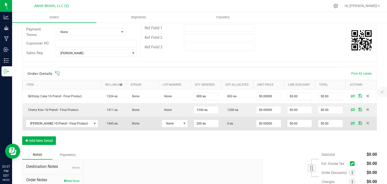
click at [353, 122] on icon at bounding box center [353, 122] width 4 height 3
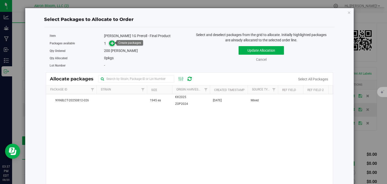
click at [111, 41] on icon at bounding box center [113, 43] width 4 height 4
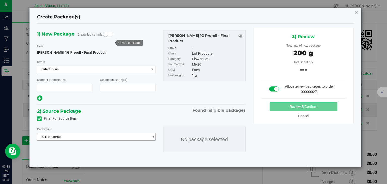
type input "1"
type input "200"
click at [87, 135] on span "Select package" at bounding box center [93, 136] width 112 height 7
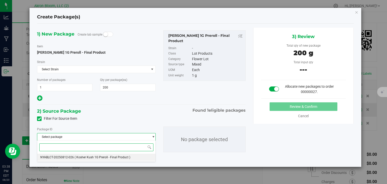
click at [90, 156] on span "( Kosher Kush 1G Preroll - Final Product )" at bounding box center [103, 158] width 56 height 4
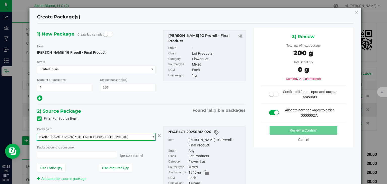
type input "0 ea"
type input "0"
click at [60, 154] on span "0 ea 0" at bounding box center [76, 155] width 79 height 8
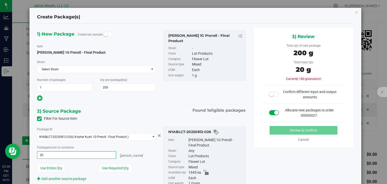
type input "200"
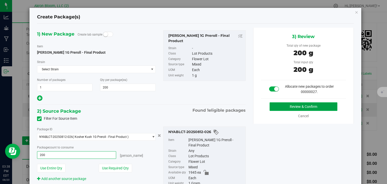
click at [282, 108] on button "Review & Confirm" at bounding box center [304, 106] width 68 height 9
type input "200 ea"
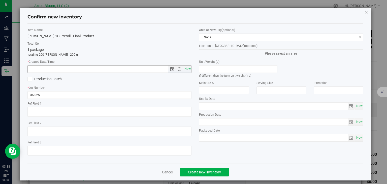
click at [187, 68] on span "Now" at bounding box center [187, 68] width 9 height 7
type input "8/20/2025 3:38 PM"
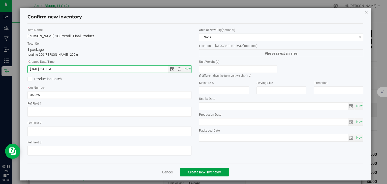
click at [203, 172] on span "Create new inventory" at bounding box center [204, 172] width 33 height 4
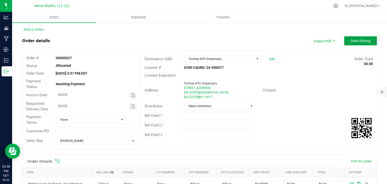
click at [361, 41] on span "Done Editing" at bounding box center [361, 41] width 20 height 4
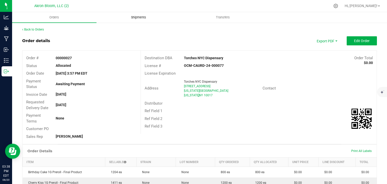
click at [141, 15] on span "Shipments" at bounding box center [138, 17] width 29 height 5
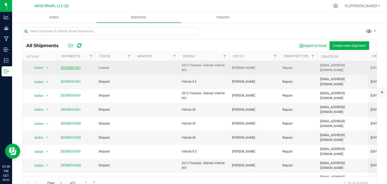
click at [71, 67] on link "20250820-001" at bounding box center [71, 68] width 20 height 4
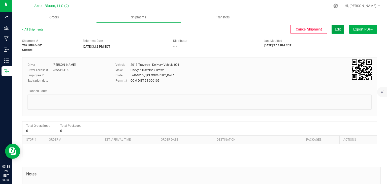
click at [335, 29] on span "Edit" at bounding box center [338, 29] width 6 height 4
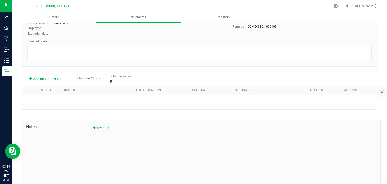
scroll to position [65, 0]
click at [43, 80] on button "Add an Order/Stop" at bounding box center [46, 78] width 40 height 9
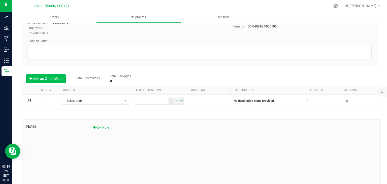
click at [43, 80] on button "Add an Order/Stop" at bounding box center [46, 78] width 40 height 9
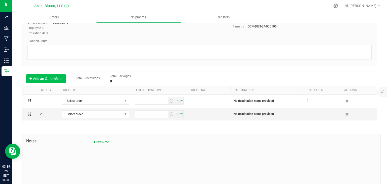
click at [43, 80] on button "Add an Order/Stop" at bounding box center [46, 78] width 40 height 9
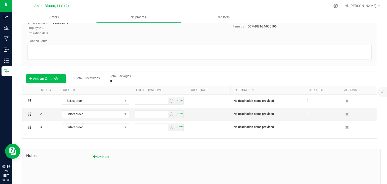
click at [43, 80] on button "Add an Order/Stop" at bounding box center [46, 78] width 40 height 9
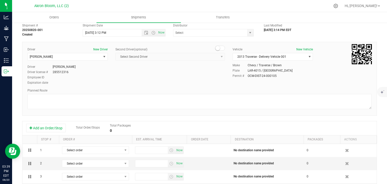
scroll to position [0, 0]
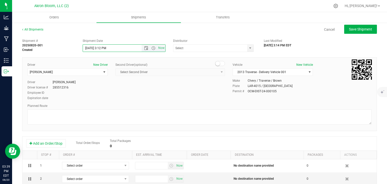
click at [91, 47] on input "[DATE] 3:12 PM" at bounding box center [117, 48] width 68 height 7
click at [113, 50] on input "[DATE] 3:12 PM" at bounding box center [117, 48] width 68 height 7
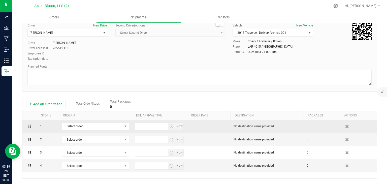
scroll to position [47, 0]
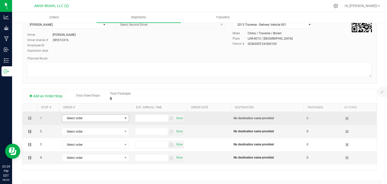
type input "[DATE] 6:00 AM"
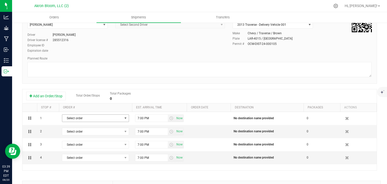
click at [126, 117] on span "select" at bounding box center [126, 118] width 4 height 4
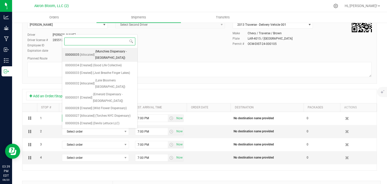
click at [110, 51] on span "(Munchies Dispensary - [GEOGRAPHIC_DATA])" at bounding box center [114, 54] width 39 height 13
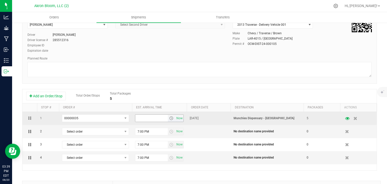
click at [148, 116] on input "text" at bounding box center [151, 118] width 33 height 7
type input "1:30 PM"
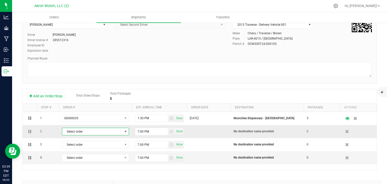
click at [126, 130] on span "select" at bounding box center [126, 132] width 4 height 4
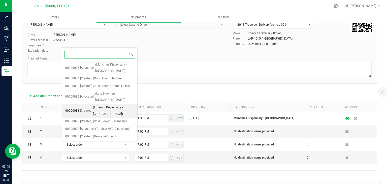
click at [114, 104] on span "(Emerald Dispensary - [GEOGRAPHIC_DATA])" at bounding box center [113, 110] width 41 height 13
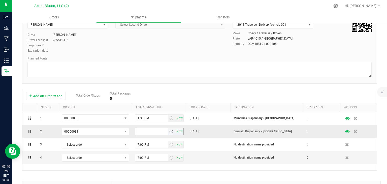
click at [141, 131] on input "text" at bounding box center [151, 131] width 33 height 7
type input "@"
type input "2:40 PM"
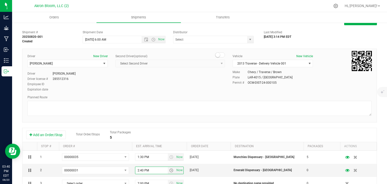
scroll to position [0, 0]
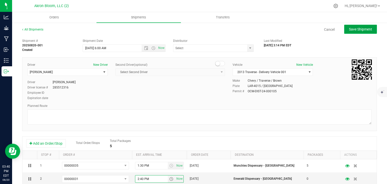
click at [359, 29] on span "Save Shipment" at bounding box center [360, 29] width 23 height 4
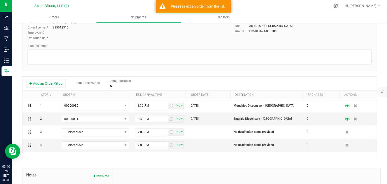
scroll to position [62, 0]
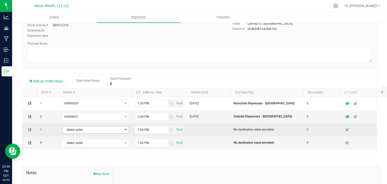
click at [126, 129] on span "select" at bounding box center [126, 130] width 4 height 4
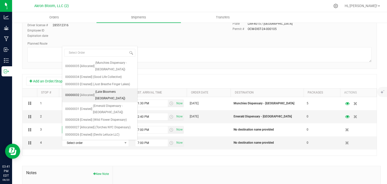
click at [115, 89] on span "(Late Bloomers [GEOGRAPHIC_DATA])" at bounding box center [114, 95] width 39 height 13
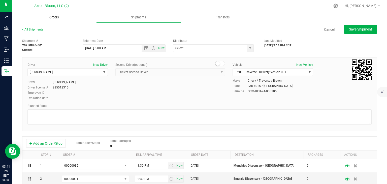
click at [58, 17] on span "Orders" at bounding box center [54, 17] width 23 height 5
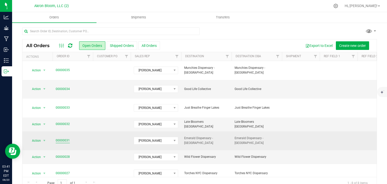
click at [66, 138] on link "00000031" at bounding box center [63, 140] width 14 height 5
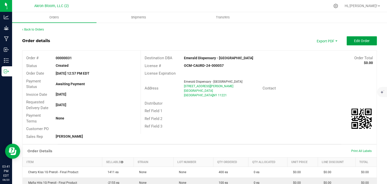
click at [365, 41] on span "Edit Order" at bounding box center [362, 41] width 16 height 4
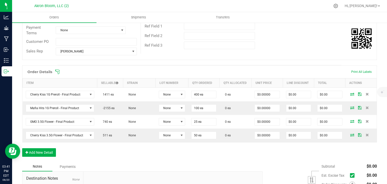
scroll to position [92, 0]
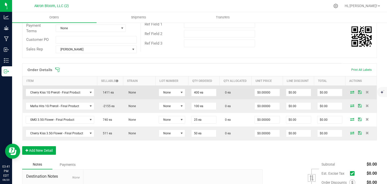
click at [352, 91] on icon at bounding box center [352, 91] width 4 height 3
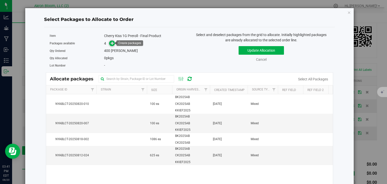
click at [112, 43] on icon at bounding box center [113, 43] width 4 height 4
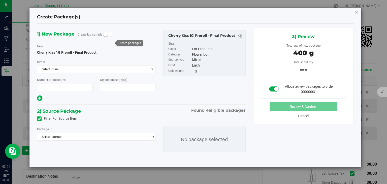
type input "1"
type input "400"
click at [154, 137] on span "select" at bounding box center [153, 137] width 4 height 4
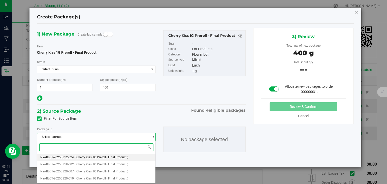
click at [122, 158] on span "( Cherry Kiss 1G Preroll - Final Product )" at bounding box center [102, 158] width 54 height 4
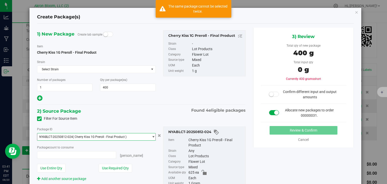
type input "0 ea"
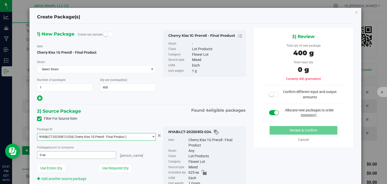
click at [92, 158] on span "0 ea 0" at bounding box center [76, 155] width 79 height 8
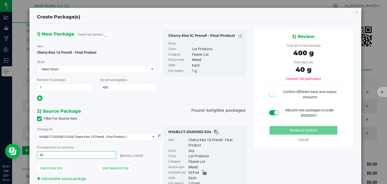
type input "400"
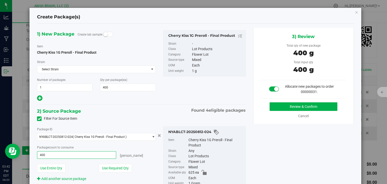
click at [223, 115] on div "Filter For Source Item" at bounding box center [141, 119] width 216 height 8
type input "400 ea"
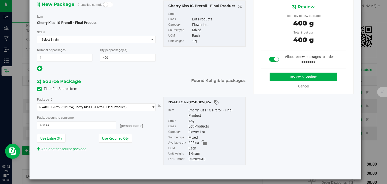
scroll to position [32, 0]
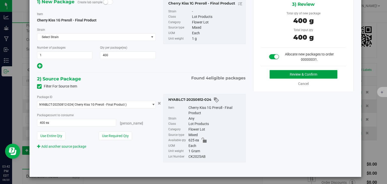
click at [288, 75] on button "Review & Confirm" at bounding box center [304, 74] width 68 height 9
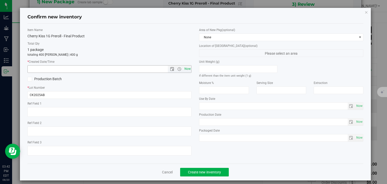
click at [187, 69] on span "Now" at bounding box center [187, 68] width 9 height 7
type input "[DATE] 3:42 PM"
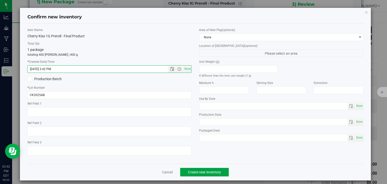
click at [198, 171] on span "Create new inventory" at bounding box center [204, 172] width 33 height 4
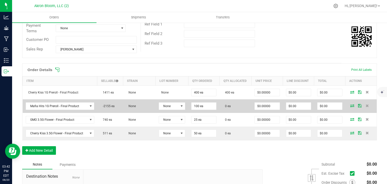
click at [353, 105] on icon at bounding box center [352, 105] width 4 height 3
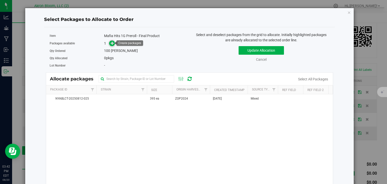
click at [111, 42] on icon at bounding box center [113, 43] width 4 height 4
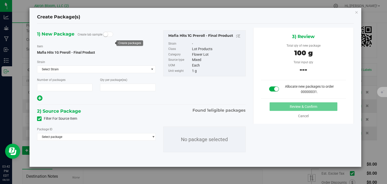
type input "1"
type input "100"
click at [154, 137] on span "select" at bounding box center [153, 137] width 4 height 4
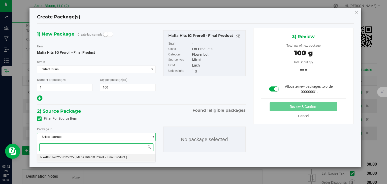
click at [135, 158] on li "NYABLCT-20250812-025 ( Mafia Hits 1G Preroll - Final Product )" at bounding box center [96, 157] width 118 height 7
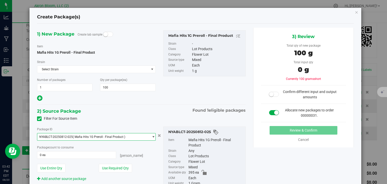
click at [65, 158] on div "Package ID NYABLCT-20250812-025 ( Mafia Hits 1G Preroll - Final Product ) NYABL…" at bounding box center [96, 154] width 126 height 55
click at [63, 154] on span "0 ea 0" at bounding box center [76, 155] width 79 height 8
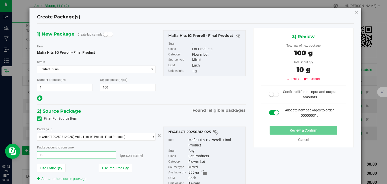
type input "100"
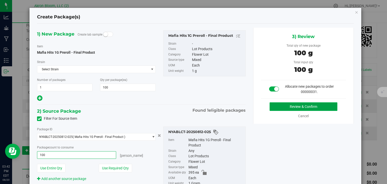
click at [300, 103] on button "Review & Confirm" at bounding box center [304, 106] width 68 height 9
type input "100 ea"
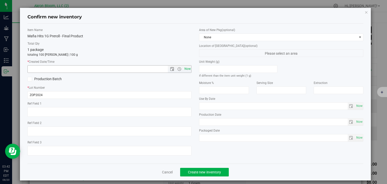
click at [188, 69] on span "Now" at bounding box center [187, 68] width 9 height 7
type input "[DATE] 3:42 PM"
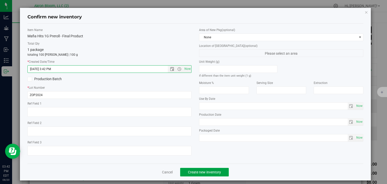
click at [204, 170] on span "Create new inventory" at bounding box center [204, 172] width 33 height 4
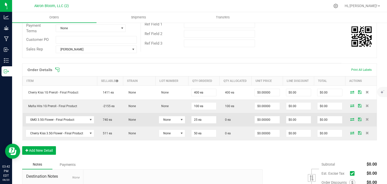
click at [351, 118] on icon at bounding box center [352, 119] width 4 height 3
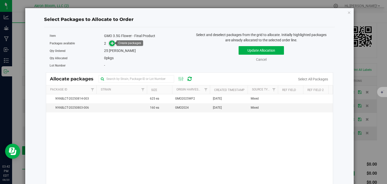
click at [112, 43] on icon at bounding box center [113, 43] width 4 height 4
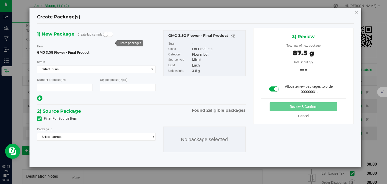
type input "1"
type input "25"
click at [153, 135] on span "select" at bounding box center [153, 137] width 4 height 4
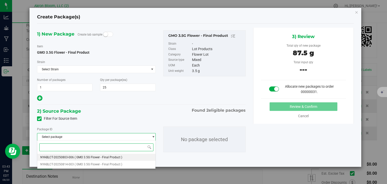
click at [145, 158] on li "NYABLCT-20250803-006 ( GMO 3.5G Flower - Final Product )" at bounding box center [96, 157] width 118 height 7
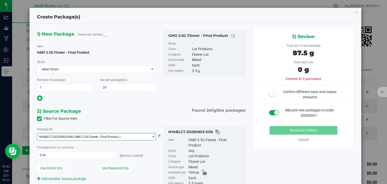
click at [152, 136] on span "select" at bounding box center [153, 137] width 4 height 4
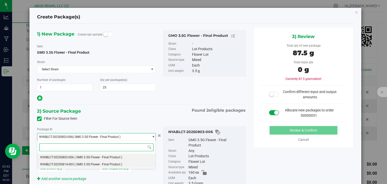
click at [140, 163] on li "NYABLCT-20250814-003 ( GMO 3.5G Flower - Final Product )" at bounding box center [96, 164] width 118 height 7
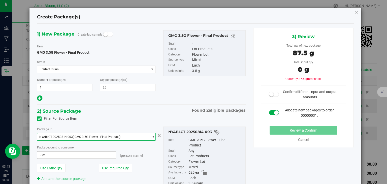
click at [88, 154] on span "0 ea 0" at bounding box center [76, 155] width 79 height 8
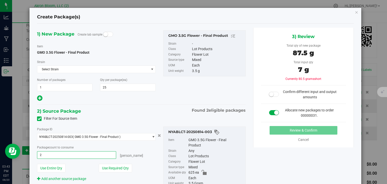
type input "25"
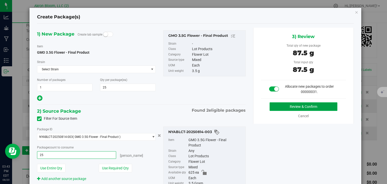
click at [287, 105] on button "Review & Confirm" at bounding box center [304, 106] width 68 height 9
type input "25 ea"
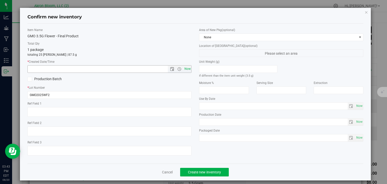
click at [189, 67] on span "Now" at bounding box center [187, 68] width 9 height 7
type input "[DATE] 3:43 PM"
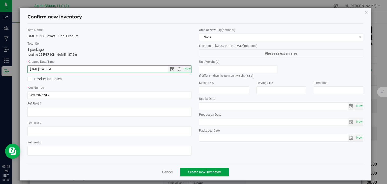
click at [197, 172] on span "Create new inventory" at bounding box center [204, 172] width 33 height 4
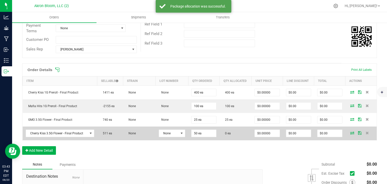
click at [352, 132] on icon at bounding box center [352, 132] width 4 height 3
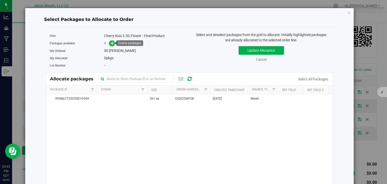
click at [111, 44] on icon at bounding box center [113, 43] width 4 height 4
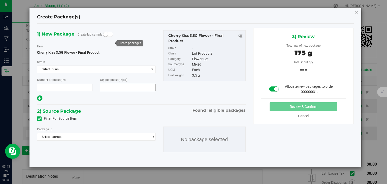
type input "1"
type input "50"
click at [154, 136] on span "select" at bounding box center [153, 137] width 4 height 4
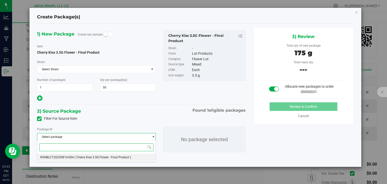
click at [143, 157] on li "NYABLCT-20250814-004 ( Cherry Kiss 3.5G Flower - Final Product )" at bounding box center [96, 157] width 118 height 7
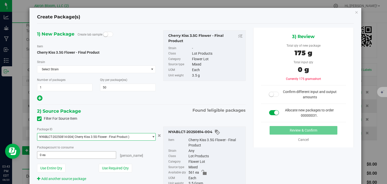
click at [86, 155] on input "0 ea" at bounding box center [76, 154] width 78 height 7
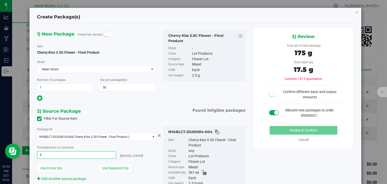
type input "50"
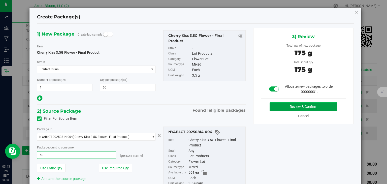
click at [309, 105] on button "Review & Confirm" at bounding box center [304, 106] width 68 height 9
type input "50 ea"
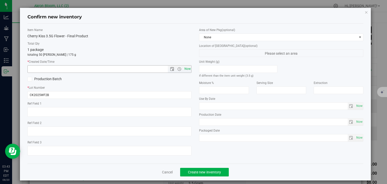
click at [190, 70] on span "Now" at bounding box center [187, 68] width 9 height 7
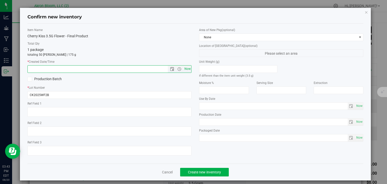
type input "[DATE] 3:43 PM"
click at [217, 171] on span "Create new inventory" at bounding box center [204, 172] width 33 height 4
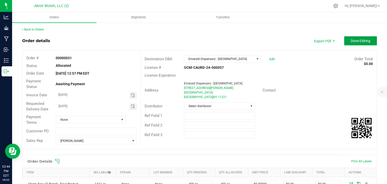
click at [362, 41] on span "Done Editing" at bounding box center [361, 41] width 20 height 4
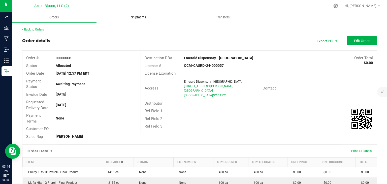
click at [143, 16] on span "Shipments" at bounding box center [138, 17] width 29 height 5
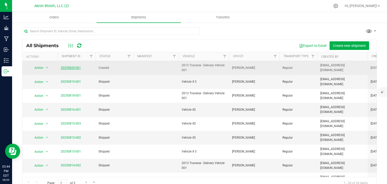
click at [66, 68] on link "20250820-001" at bounding box center [71, 68] width 20 height 4
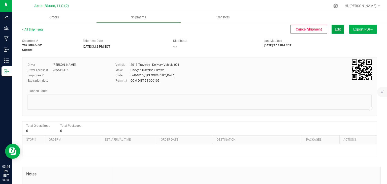
click at [337, 31] on span "Edit" at bounding box center [338, 29] width 6 height 4
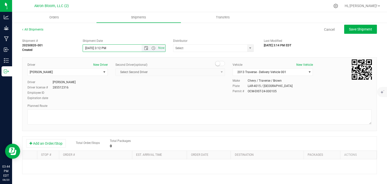
click at [92, 49] on input "[DATE] 3:12 PM" at bounding box center [117, 48] width 68 height 7
click at [113, 49] on input "[DATE] 3:12 PM" at bounding box center [117, 48] width 68 height 7
type input "[DATE] 6:00 AM"
click at [53, 142] on button "Add an Order/Stop" at bounding box center [46, 143] width 40 height 9
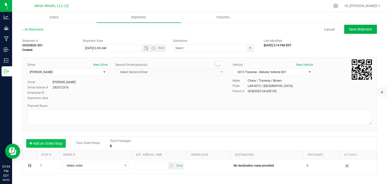
click at [44, 142] on button "Add an Order/Stop" at bounding box center [46, 143] width 40 height 9
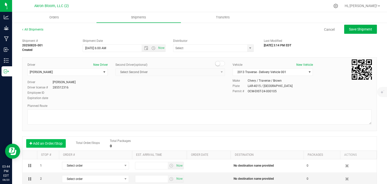
click at [44, 142] on button "Add an Order/Stop" at bounding box center [46, 143] width 40 height 9
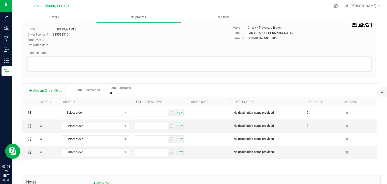
scroll to position [55, 0]
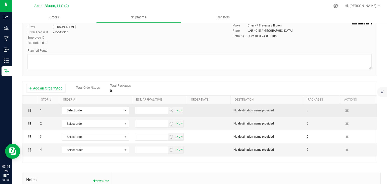
click at [126, 110] on span "select" at bounding box center [126, 110] width 4 height 4
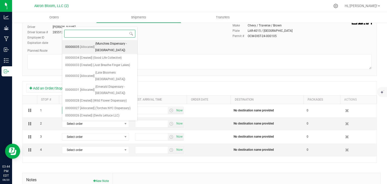
click at [107, 43] on span "(Munchies Dispensary - [GEOGRAPHIC_DATA])" at bounding box center [114, 47] width 39 height 13
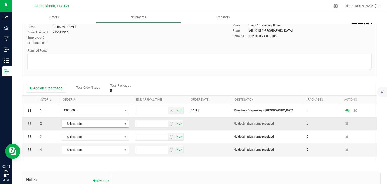
click at [125, 124] on span "select" at bounding box center [126, 124] width 4 height 4
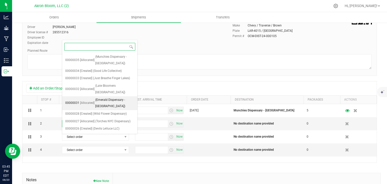
click at [113, 97] on span "(Emerald Dispensary - [GEOGRAPHIC_DATA])" at bounding box center [114, 103] width 39 height 13
click at [113, 88] on div "Total Packages 5" at bounding box center [120, 88] width 21 height 9
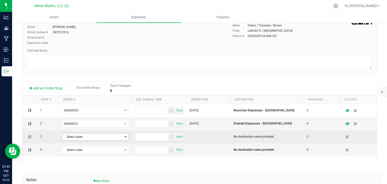
click at [125, 137] on span "select" at bounding box center [126, 137] width 4 height 4
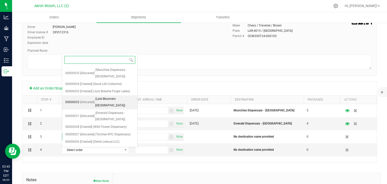
click at [114, 96] on span "(Late Bloomers [GEOGRAPHIC_DATA])" at bounding box center [114, 102] width 39 height 13
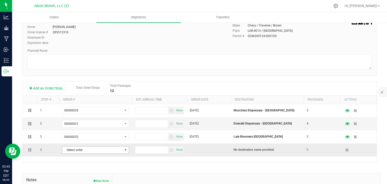
click at [125, 149] on span "select" at bounding box center [126, 150] width 4 height 4
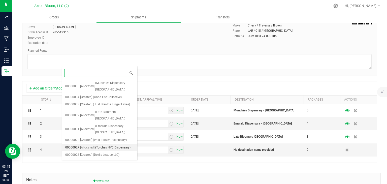
click at [120, 144] on span "(Torches NYC Dispensary)" at bounding box center [112, 147] width 35 height 7
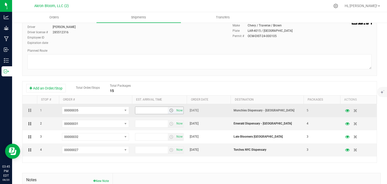
click at [138, 110] on input "text" at bounding box center [151, 110] width 33 height 7
type input "1:30 PM"
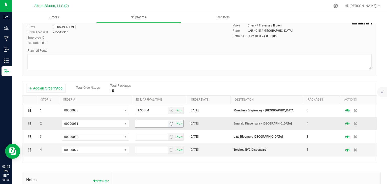
click at [139, 125] on input "text" at bounding box center [151, 123] width 33 height 7
type input "2:40 PM"
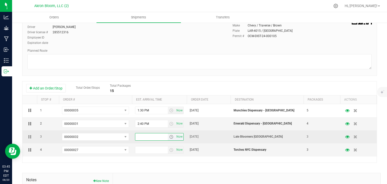
click at [136, 137] on input "text" at bounding box center [151, 136] width 33 height 7
type input "3:00 PM"
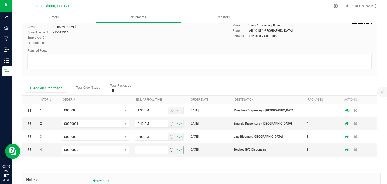
click at [138, 150] on input "text" at bounding box center [151, 149] width 33 height 7
type input "3:45 PM"
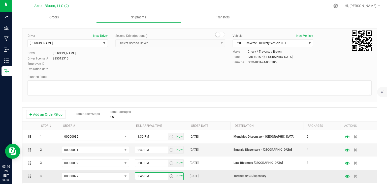
scroll to position [0, 0]
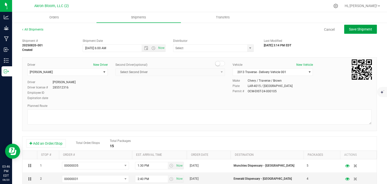
click at [355, 29] on span "Save Shipment" at bounding box center [360, 29] width 23 height 4
type input "[DATE] 10:00 AM"
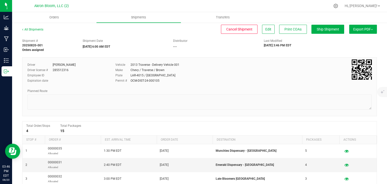
click at [355, 29] on button "Export PDF" at bounding box center [363, 29] width 28 height 9
click at [349, 56] on span "NY Manifest" at bounding box center [348, 56] width 17 height 4
click at [60, 18] on span "Orders" at bounding box center [54, 17] width 23 height 5
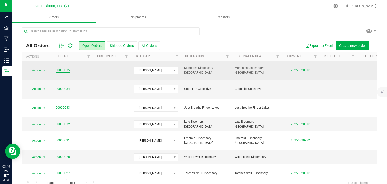
click at [66, 71] on link "00000035" at bounding box center [63, 70] width 14 height 5
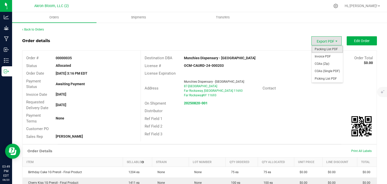
click at [323, 49] on span "Packing List PDF" at bounding box center [327, 49] width 31 height 7
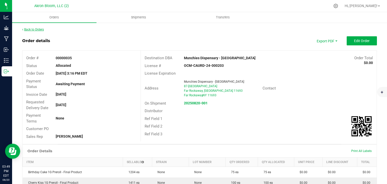
click at [32, 28] on link "Back to Orders" at bounding box center [33, 30] width 22 height 4
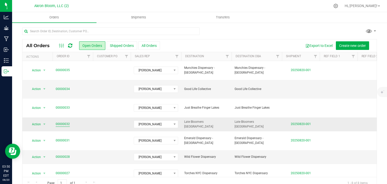
click at [64, 122] on link "00000032" at bounding box center [63, 124] width 14 height 5
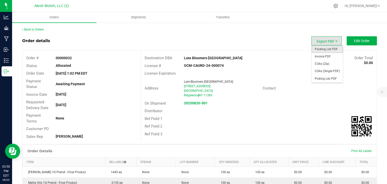
click at [325, 50] on span "Packing List PDF" at bounding box center [327, 49] width 31 height 7
click at [330, 39] on span "Export PDF" at bounding box center [327, 40] width 30 height 9
click at [327, 78] on span "Picking List PDF" at bounding box center [327, 78] width 31 height 7
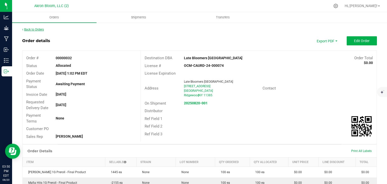
click at [29, 28] on link "Back to Orders" at bounding box center [33, 30] width 22 height 4
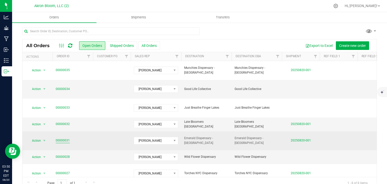
click at [63, 138] on link "00000031" at bounding box center [63, 140] width 14 height 5
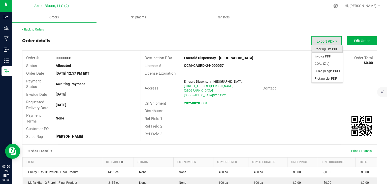
click at [326, 50] on span "Packing List PDF" at bounding box center [327, 49] width 31 height 7
click at [325, 78] on span "Picking List PDF" at bounding box center [327, 78] width 31 height 7
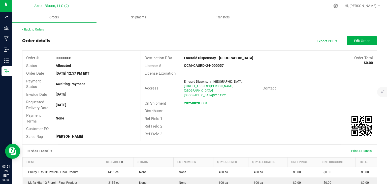
click at [37, 29] on link "Back to Orders" at bounding box center [33, 30] width 22 height 4
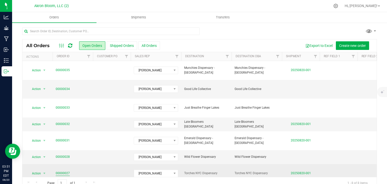
click at [65, 171] on link "00000027" at bounding box center [63, 173] width 14 height 5
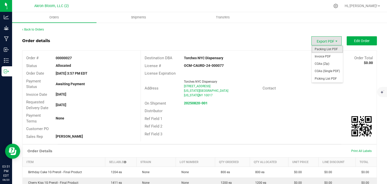
click at [332, 48] on span "Packing List PDF" at bounding box center [327, 49] width 31 height 7
click at [324, 79] on span "Picking List PDF" at bounding box center [327, 78] width 31 height 7
click at [331, 49] on span "Packing List PDF" at bounding box center [327, 49] width 31 height 7
click at [324, 80] on span "Picking List PDF" at bounding box center [327, 78] width 31 height 7
click at [321, 48] on span "Packing List PDF" at bounding box center [327, 49] width 31 height 7
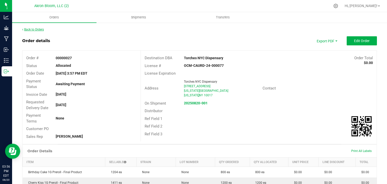
click at [30, 30] on link "Back to Orders" at bounding box center [33, 30] width 22 height 4
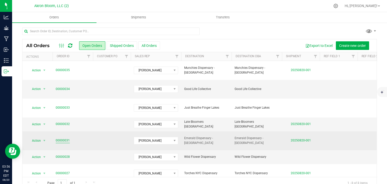
click at [62, 138] on link "00000031" at bounding box center [63, 140] width 14 height 5
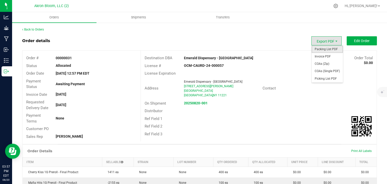
click at [322, 48] on span "Packing List PDF" at bounding box center [327, 49] width 31 height 7
click at [325, 78] on span "Picking List PDF" at bounding box center [327, 78] width 31 height 7
